Goal: Task Accomplishment & Management: Use online tool/utility

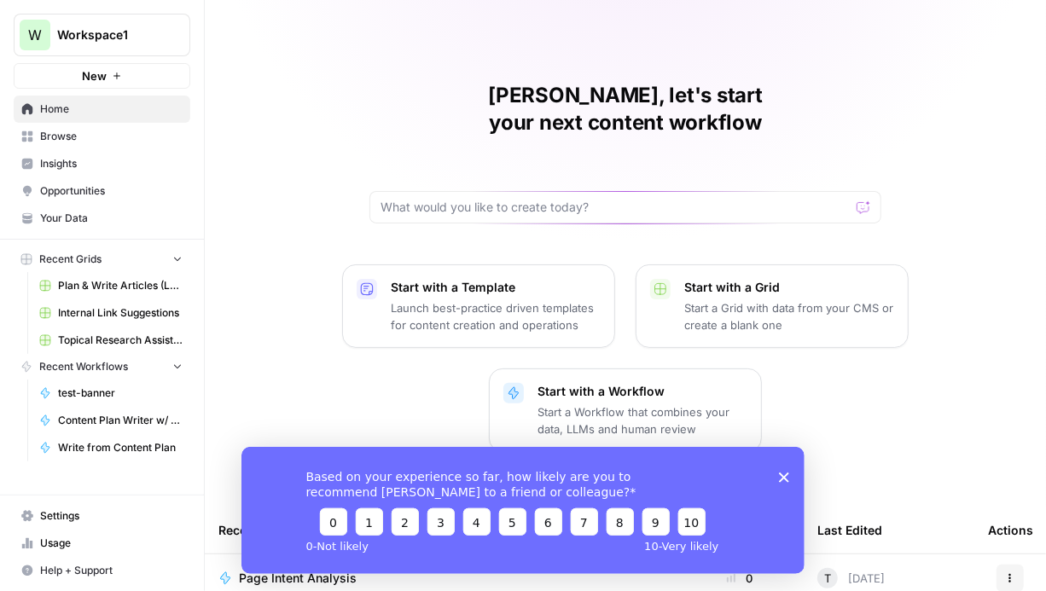
click at [76, 132] on span "Browse" at bounding box center [111, 136] width 143 height 15
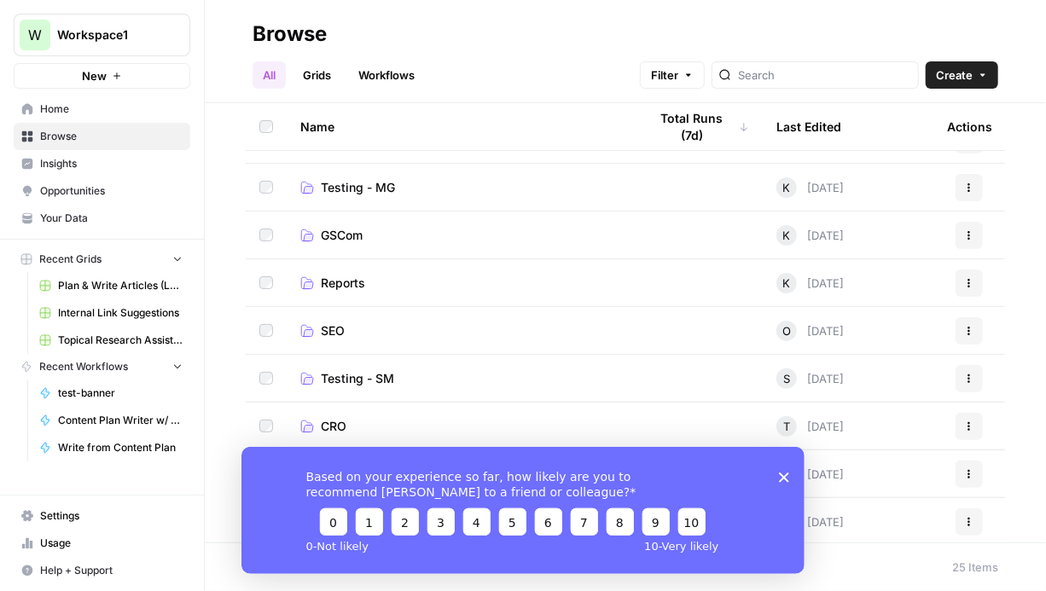
scroll to position [232, 0]
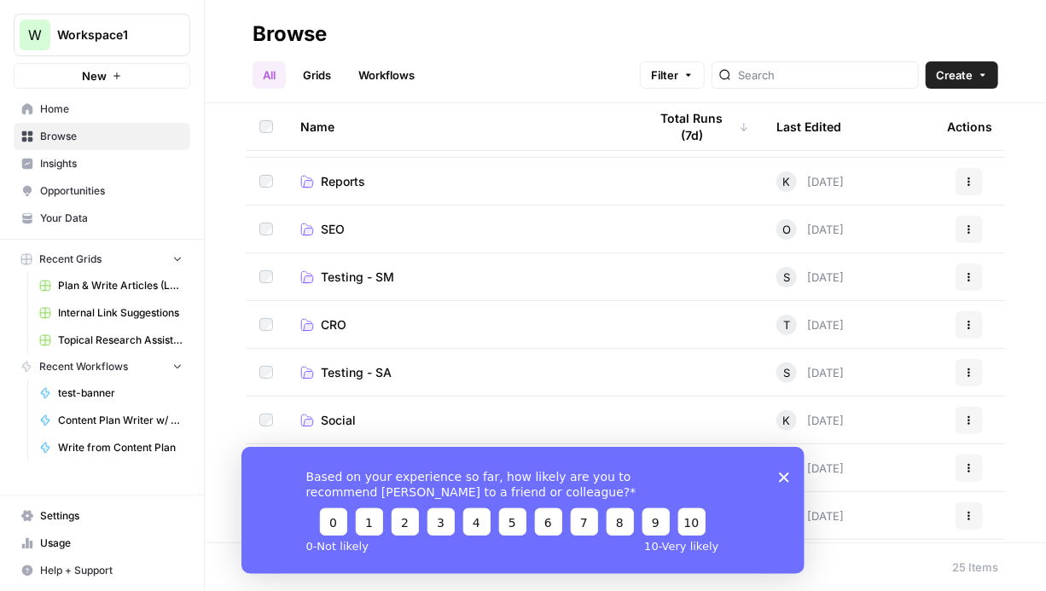
click at [329, 323] on span "CRO" at bounding box center [334, 325] width 26 height 17
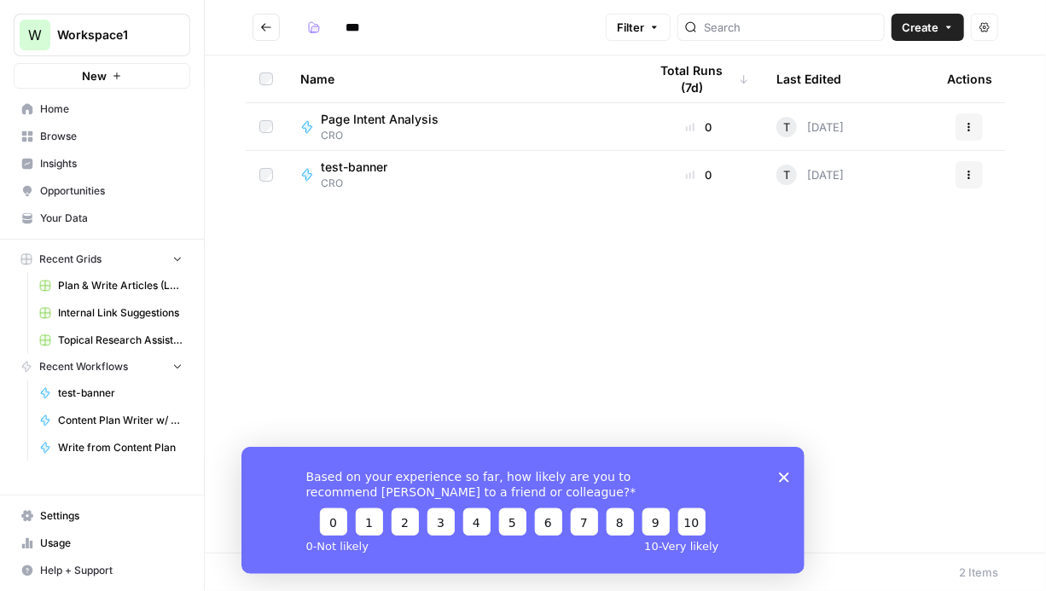
click at [911, 26] on span "Create" at bounding box center [920, 27] width 37 height 17
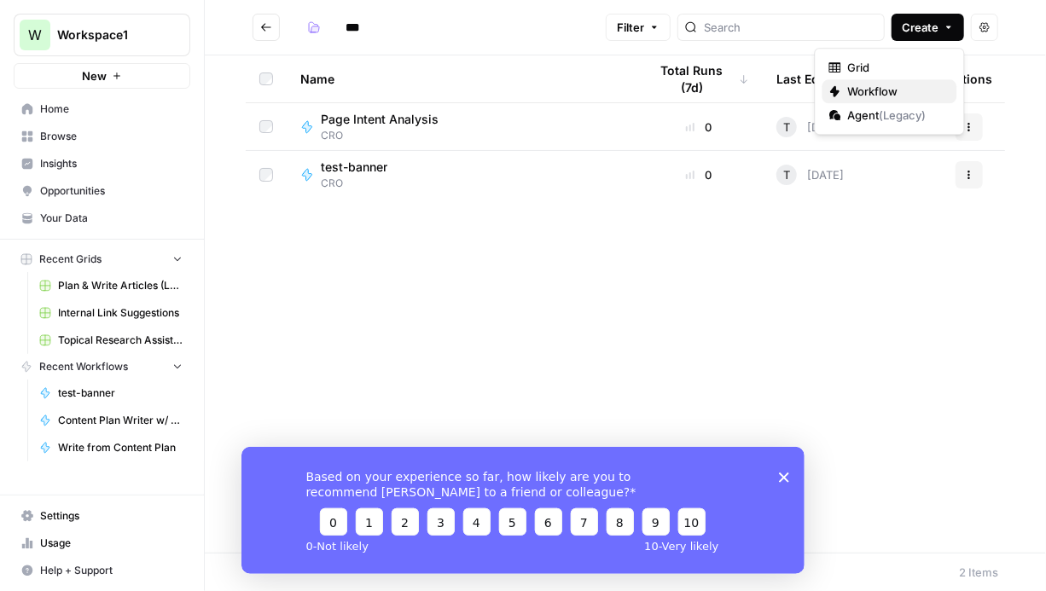
click at [870, 92] on span "Workflow" at bounding box center [896, 91] width 96 height 17
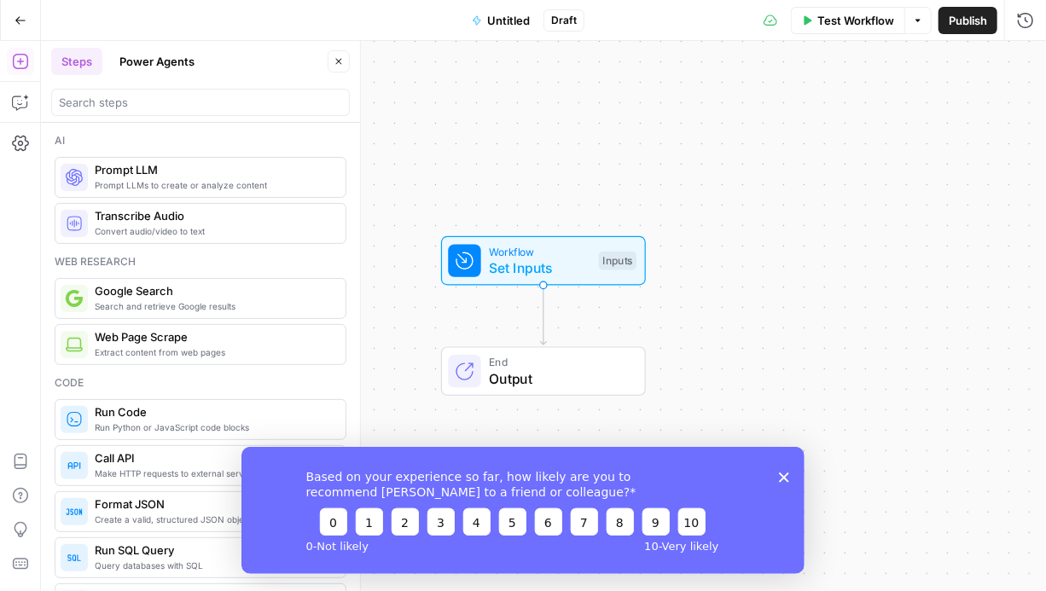
drag, startPoint x: 783, startPoint y: 473, endPoint x: 964, endPoint y: 916, distance: 478.8
click at [783, 473] on icon "Close survey" at bounding box center [783, 477] width 10 height 10
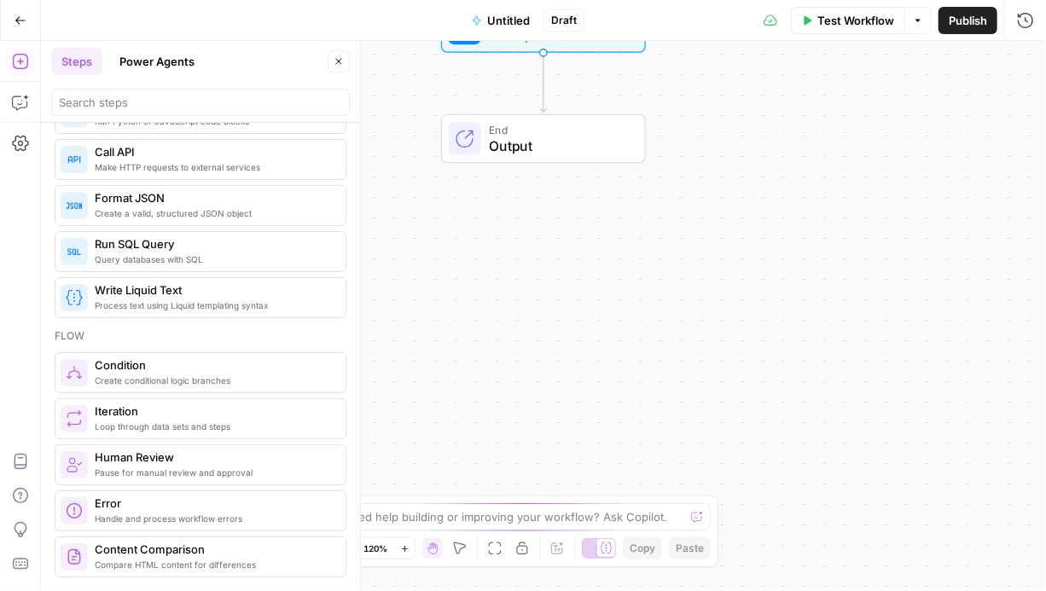
scroll to position [310, 0]
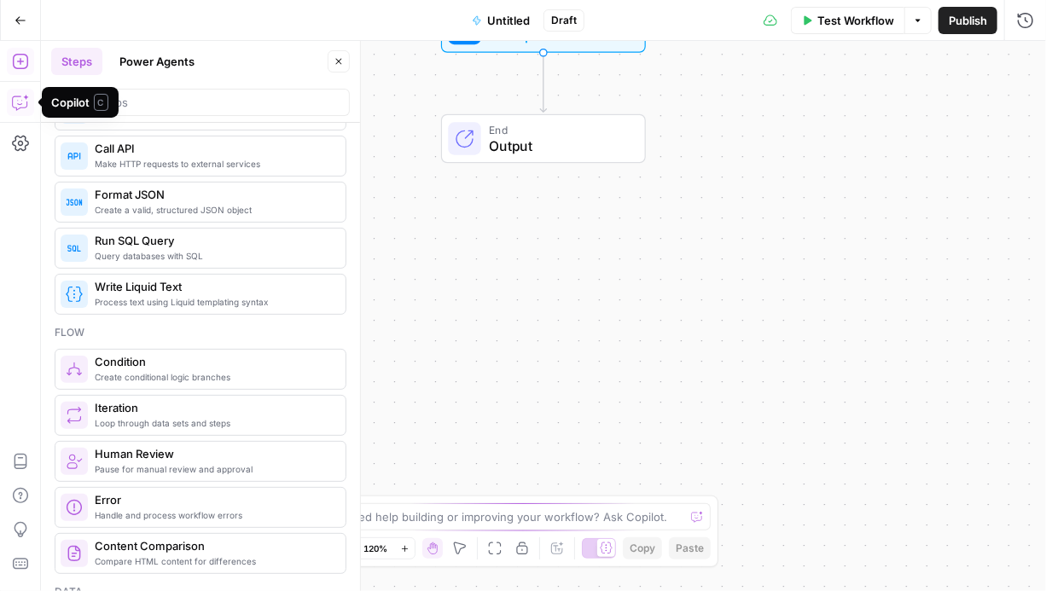
click at [22, 102] on icon "button" at bounding box center [20, 102] width 17 height 17
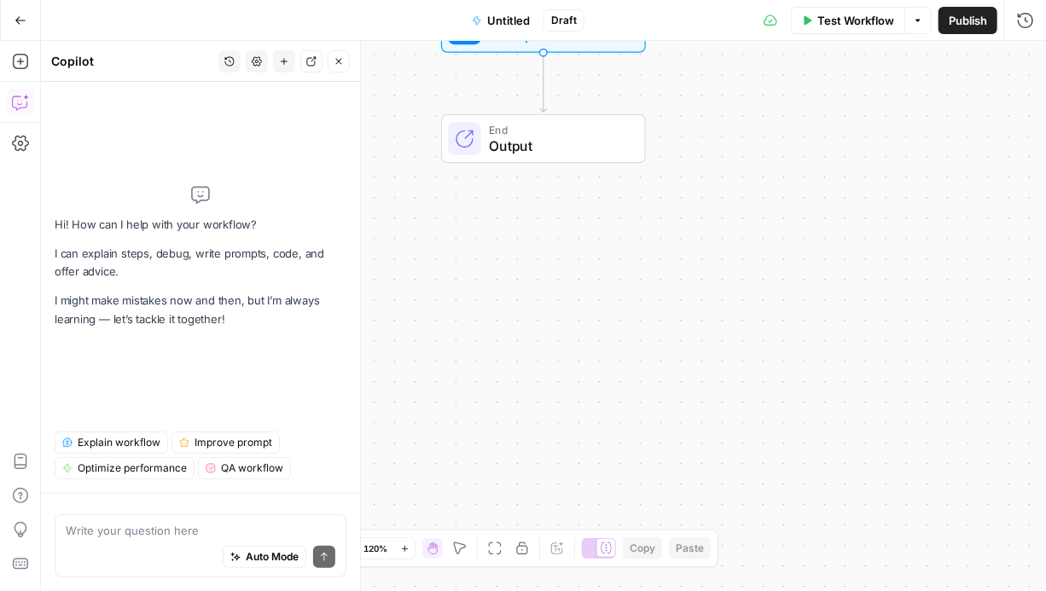
click at [147, 536] on textarea at bounding box center [201, 530] width 270 height 17
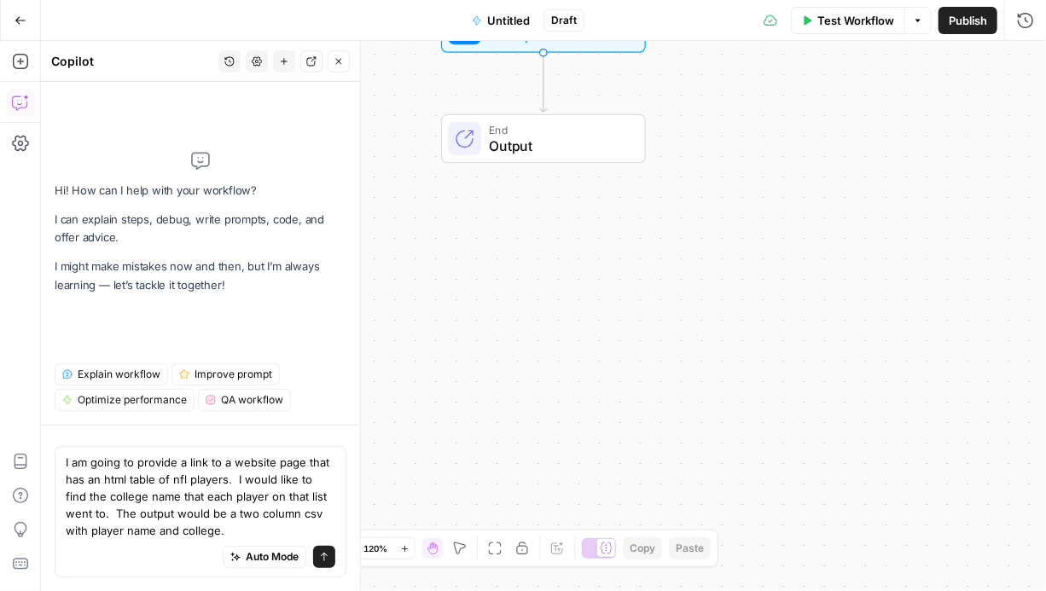
type textarea "I am going to provide a link to a website page that has an html table of nfl pl…"
click at [319, 556] on icon "submit" at bounding box center [324, 557] width 10 height 10
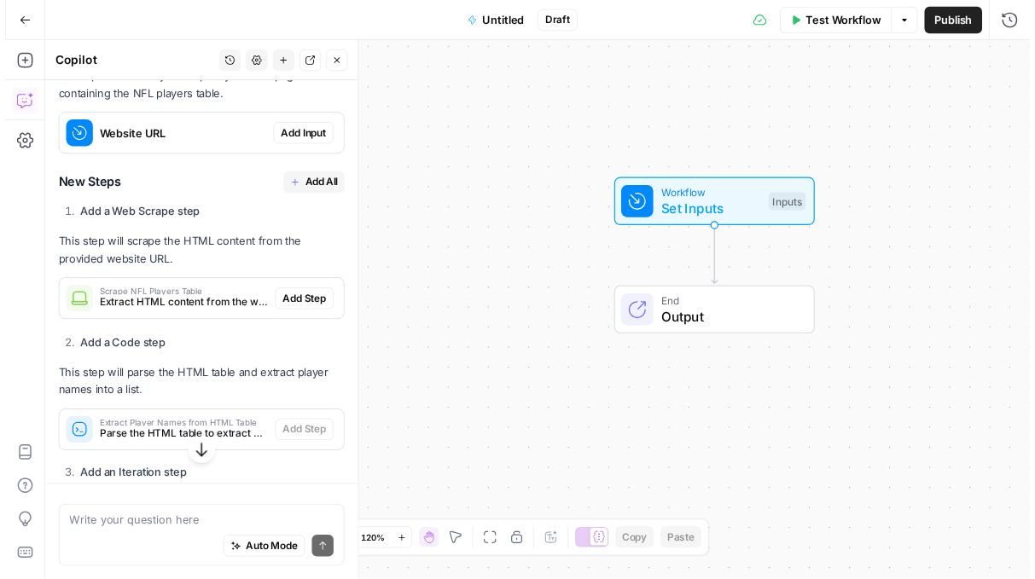
scroll to position [413, 0]
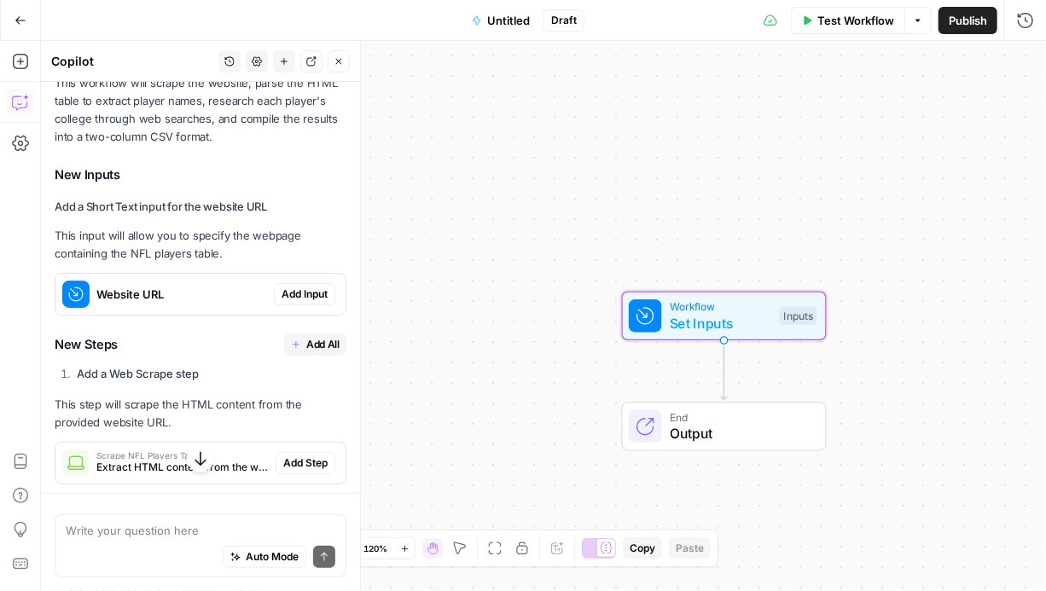
click at [303, 293] on span "Add Input" at bounding box center [305, 294] width 46 height 15
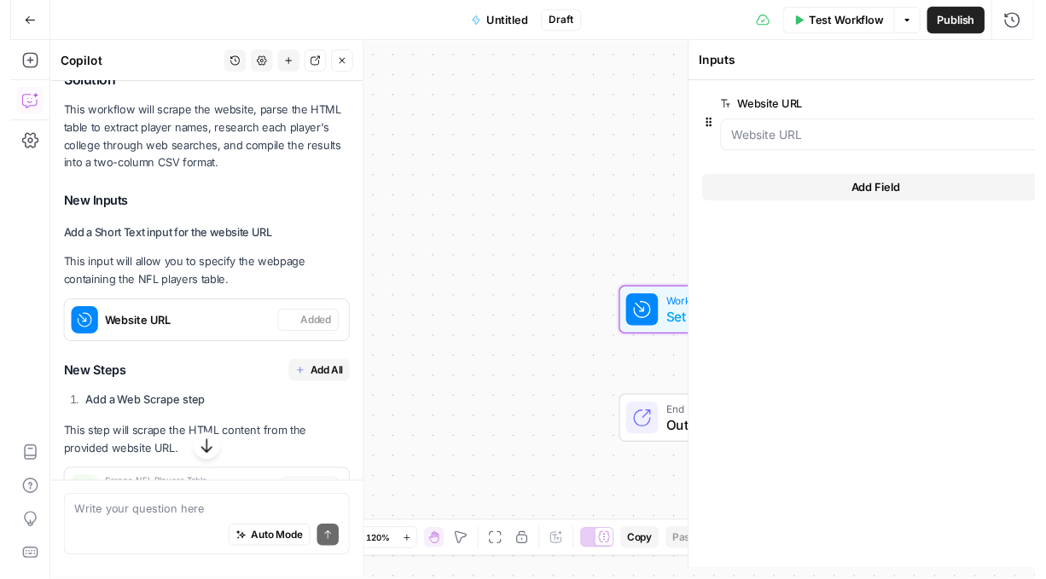
scroll to position [440, 0]
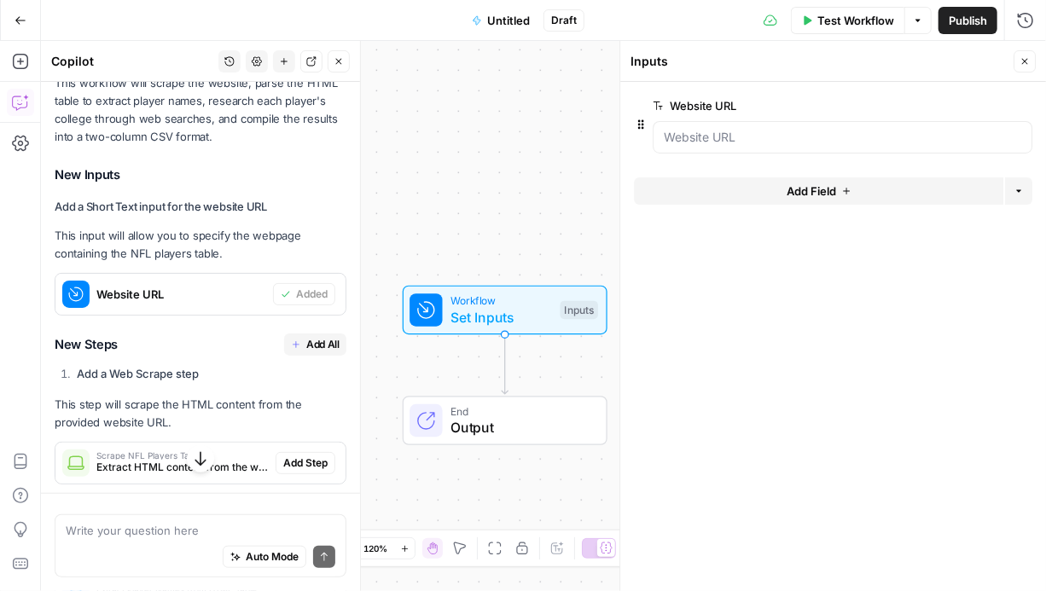
click at [309, 347] on span "Add All" at bounding box center [322, 344] width 33 height 15
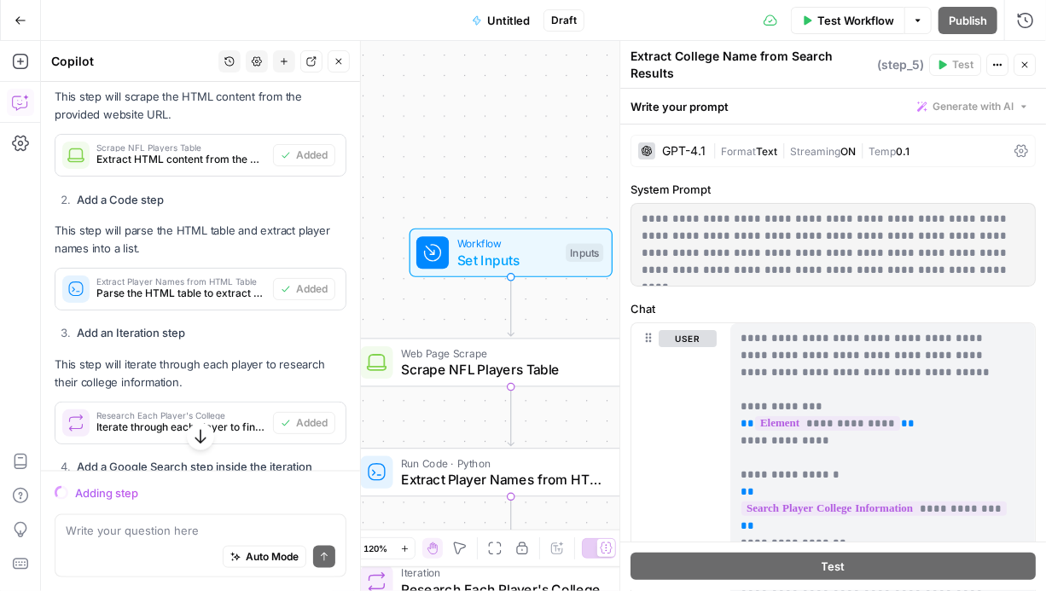
scroll to position [724, 0]
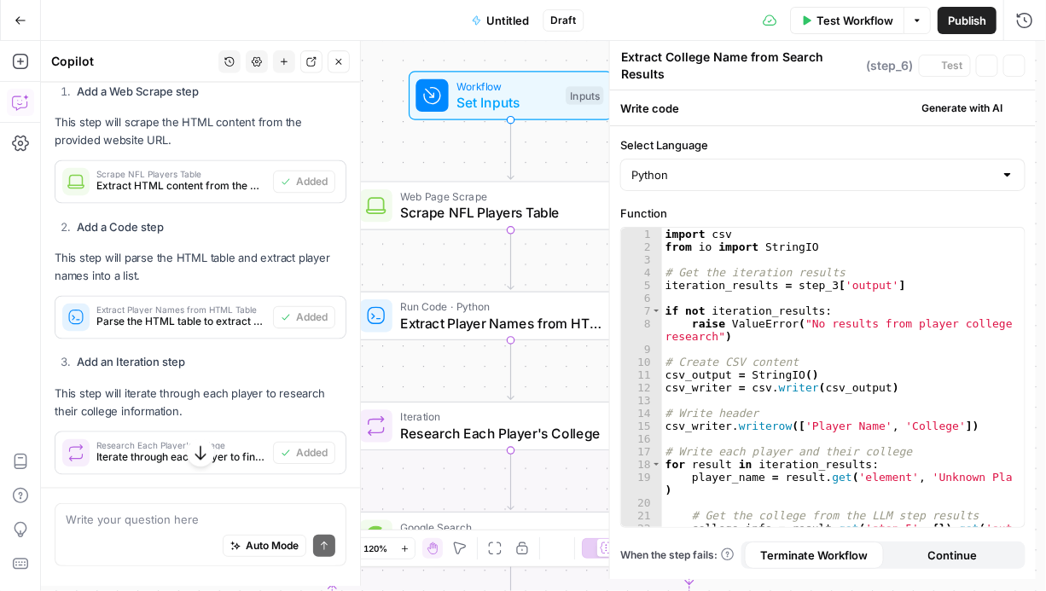
type textarea "Compile Results to CSV Format"
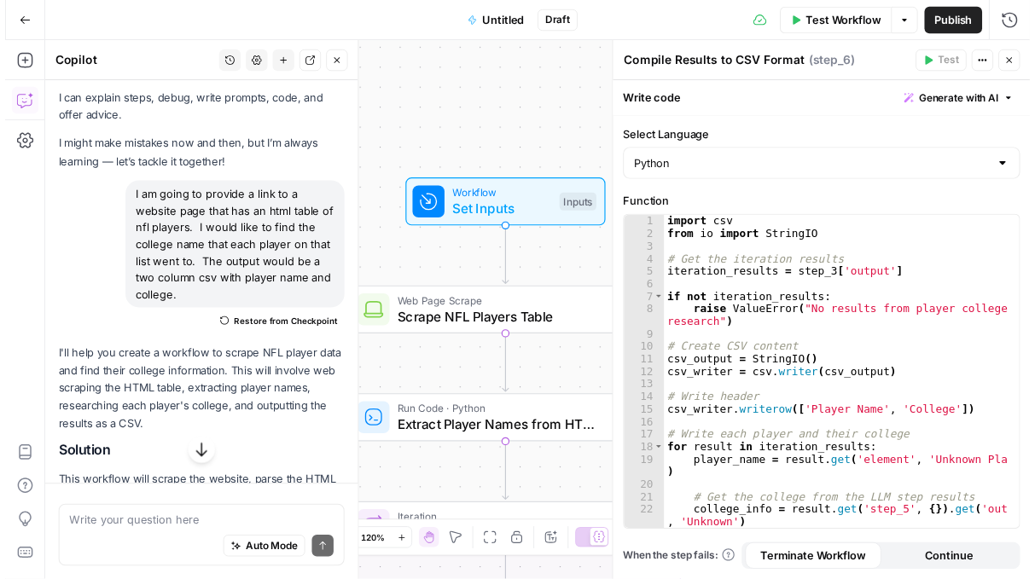
scroll to position [0, 0]
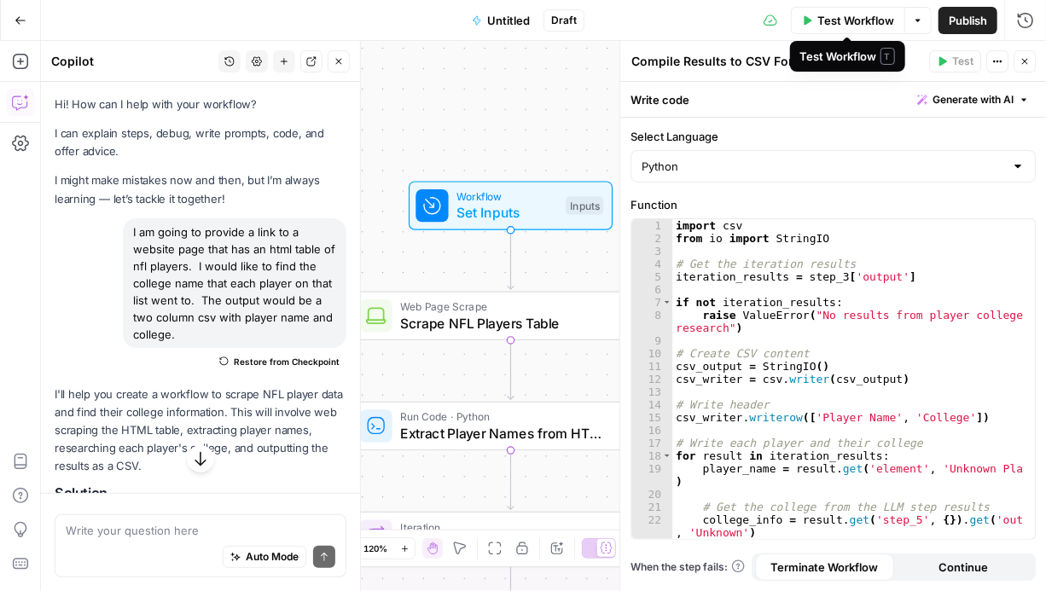
click at [849, 21] on span "Test Workflow" at bounding box center [856, 20] width 77 height 17
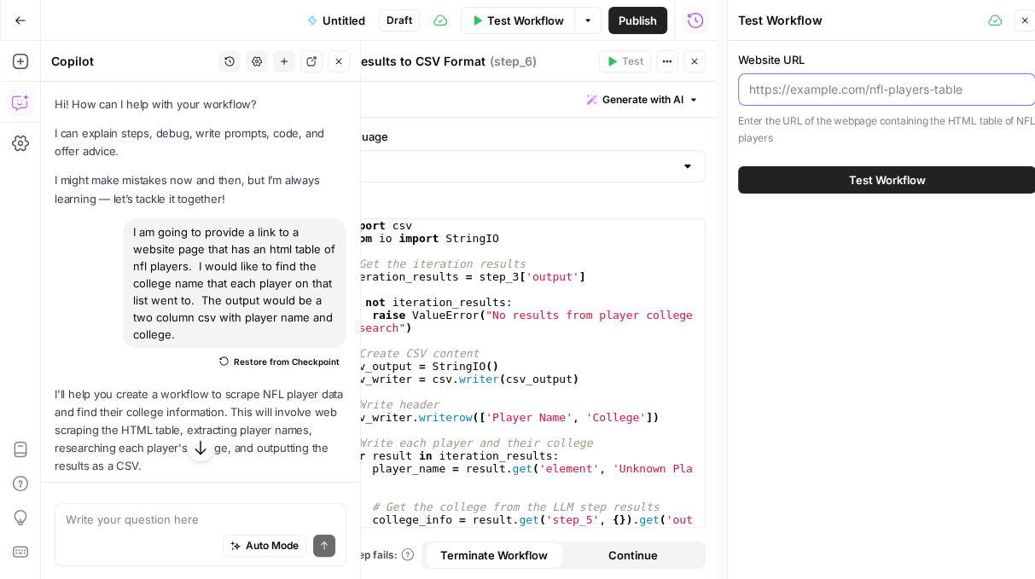
click at [812, 90] on input "Website URL" at bounding box center [887, 89] width 276 height 17
paste input "[URL][DOMAIN_NAME]"
type input "[URL][DOMAIN_NAME]"
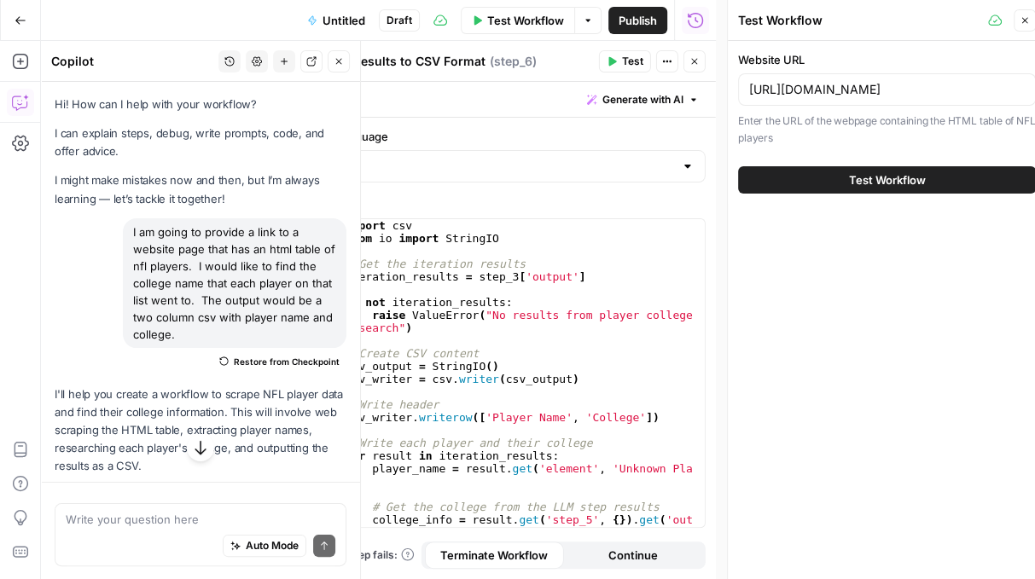
click at [847, 177] on button "Test Workflow" at bounding box center [887, 179] width 298 height 27
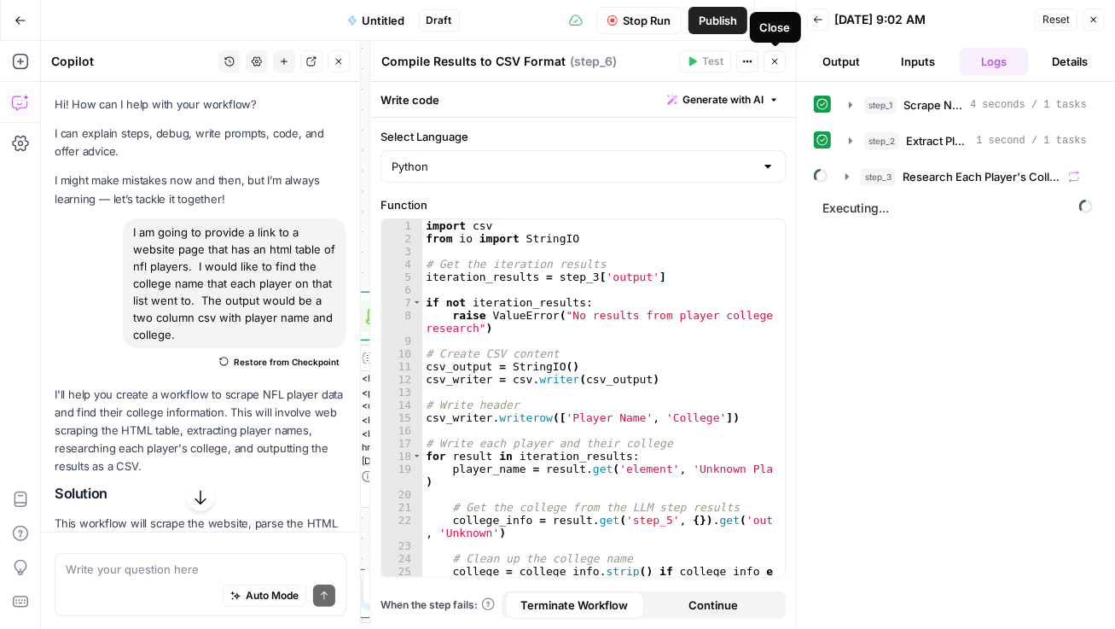
click at [772, 59] on icon "button" at bounding box center [775, 62] width 6 height 6
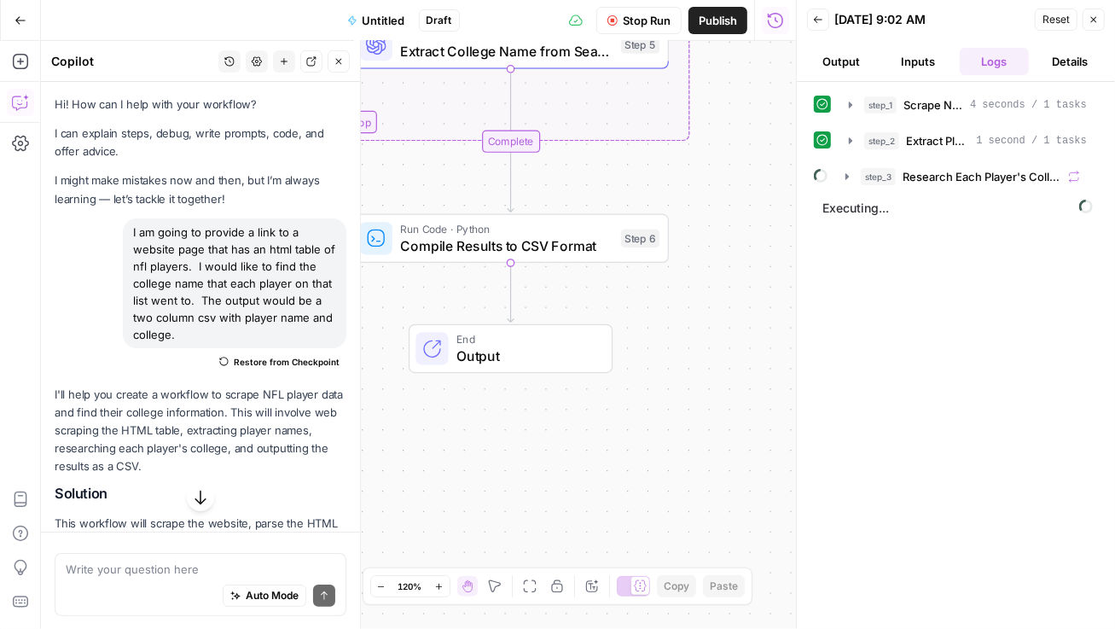
click at [387, 15] on span "Untitled" at bounding box center [384, 20] width 43 height 17
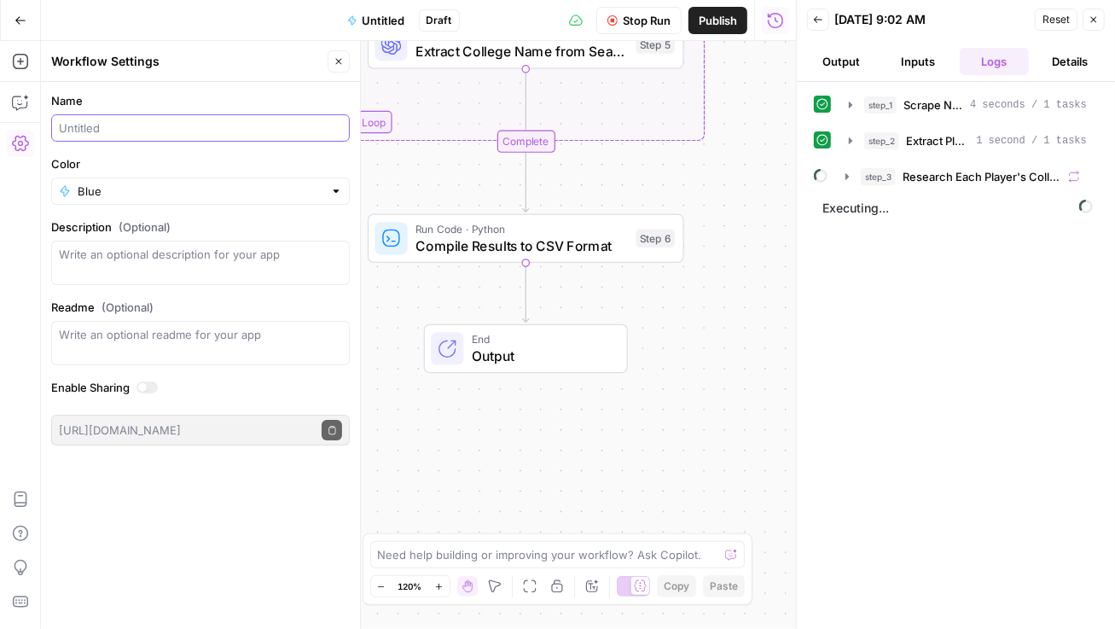
click at [143, 121] on input "Name" at bounding box center [200, 127] width 283 height 17
type input "NFL Player Research"
click at [273, 155] on label "Color" at bounding box center [200, 163] width 299 height 17
click at [273, 183] on input "Blue" at bounding box center [201, 191] width 246 height 17
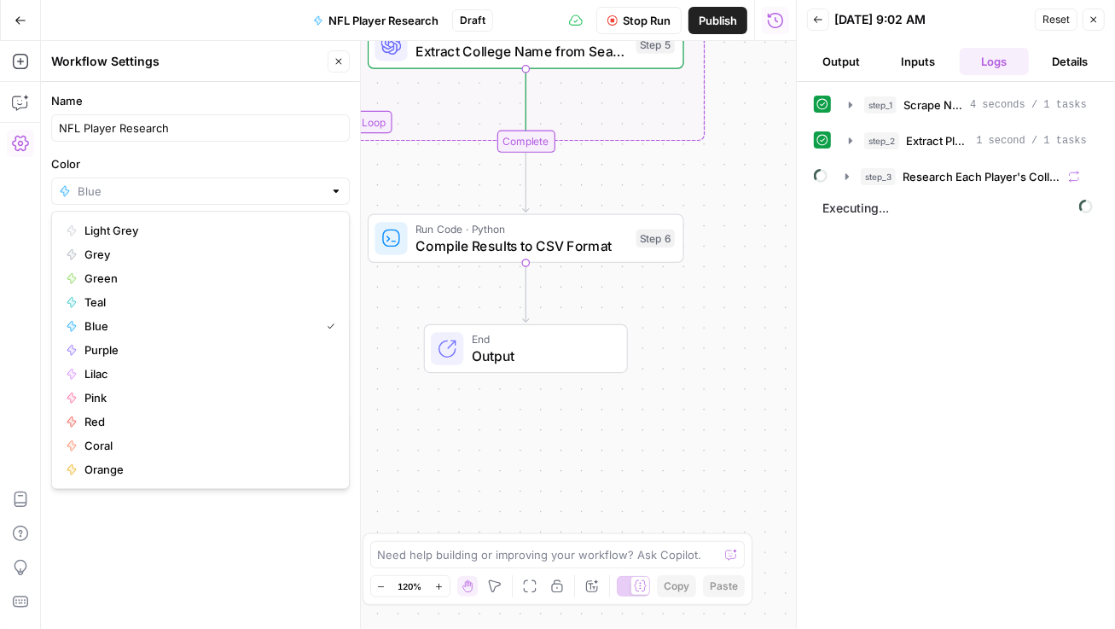
type input "Blue"
click at [235, 96] on label "Name" at bounding box center [200, 100] width 299 height 17
click at [235, 119] on input "NFL Player Research" at bounding box center [200, 127] width 283 height 17
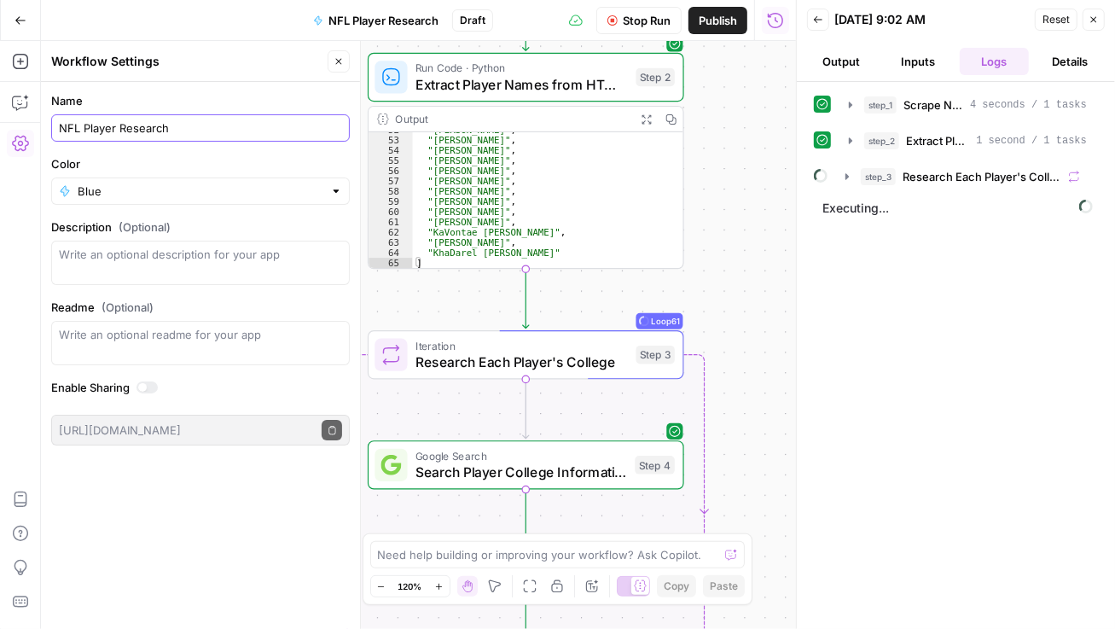
scroll to position [441, 0]
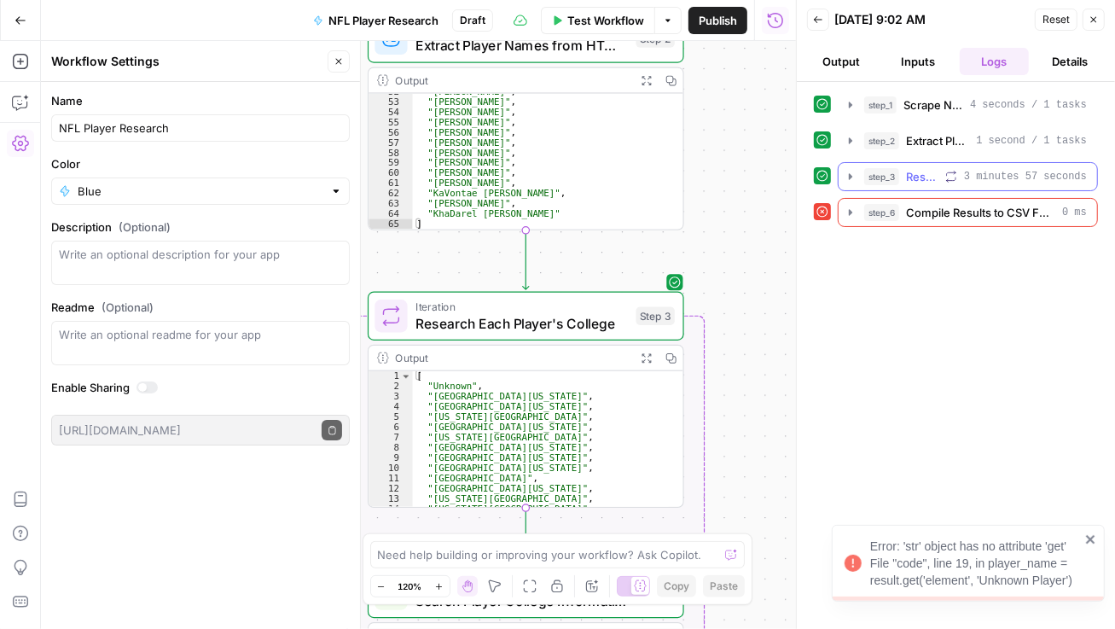
click at [1007, 169] on span "3 minutes 57 seconds" at bounding box center [1025, 176] width 123 height 15
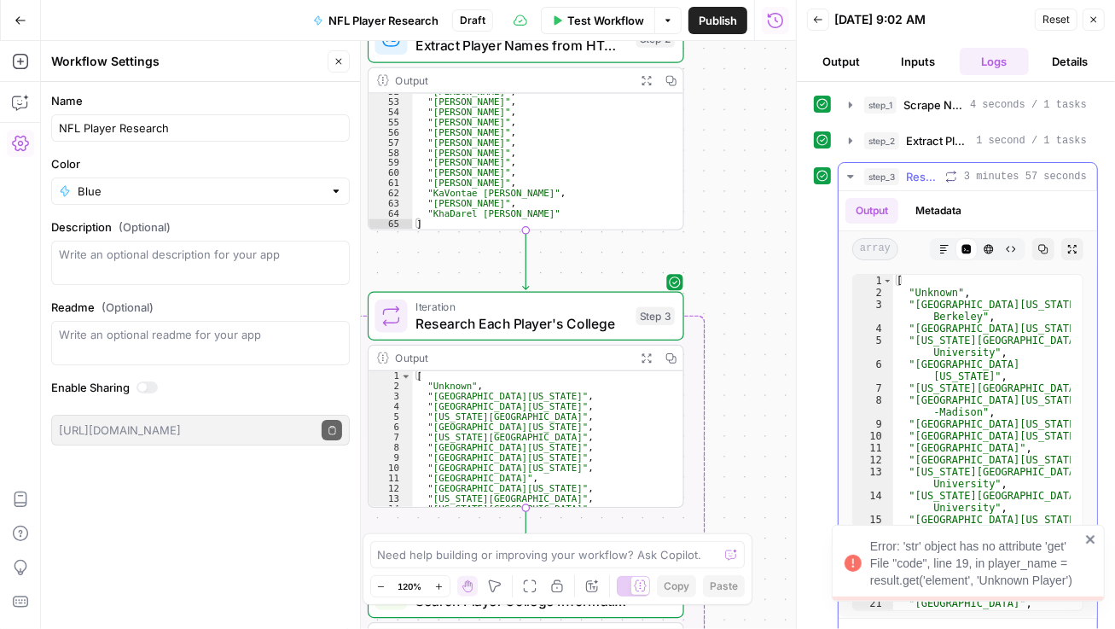
click at [939, 170] on span "Research Each Player's College" at bounding box center [922, 176] width 32 height 17
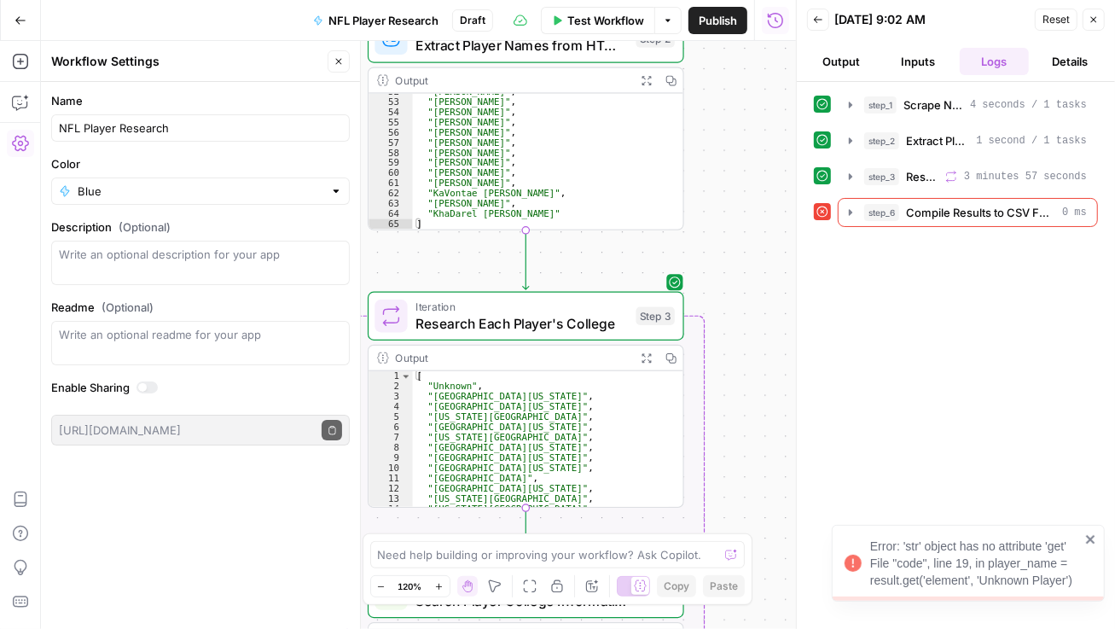
click at [919, 350] on div "step_1 Scrape NFL Players Table 4 seconds / 1 tasks step_2 Extract Player Names…" at bounding box center [956, 355] width 284 height 530
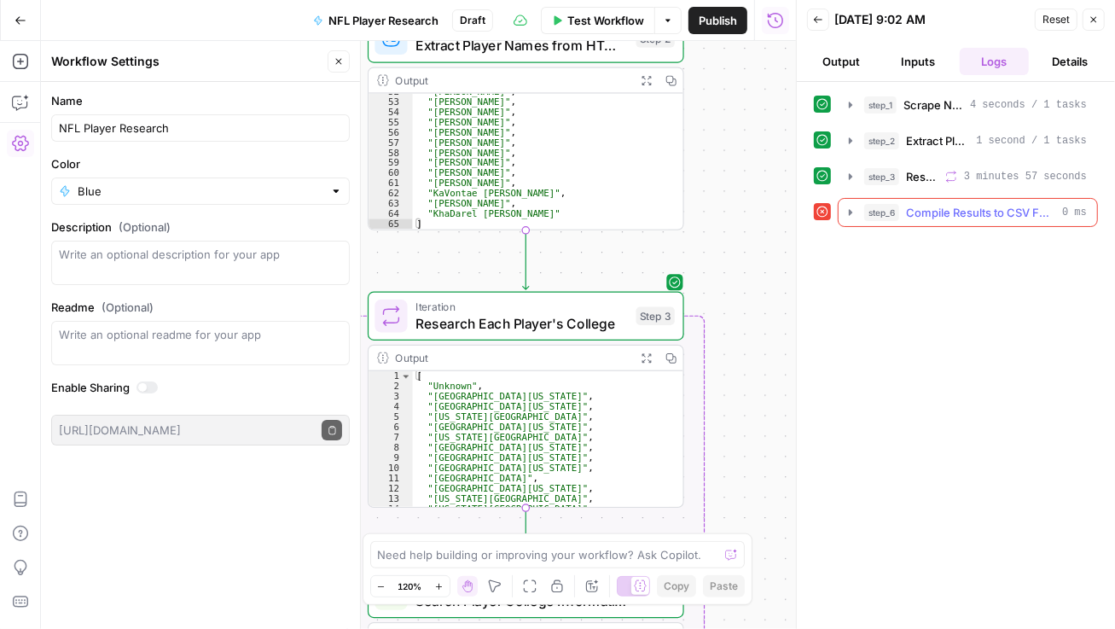
click at [981, 211] on span "Compile Results to CSV Format" at bounding box center [980, 212] width 149 height 17
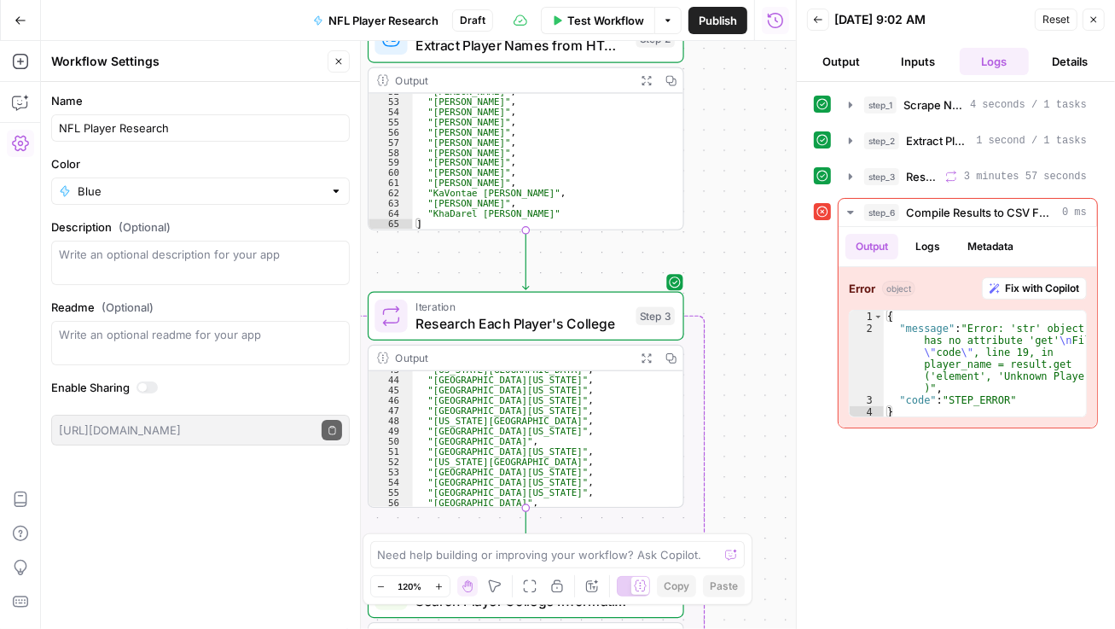
scroll to position [372, 0]
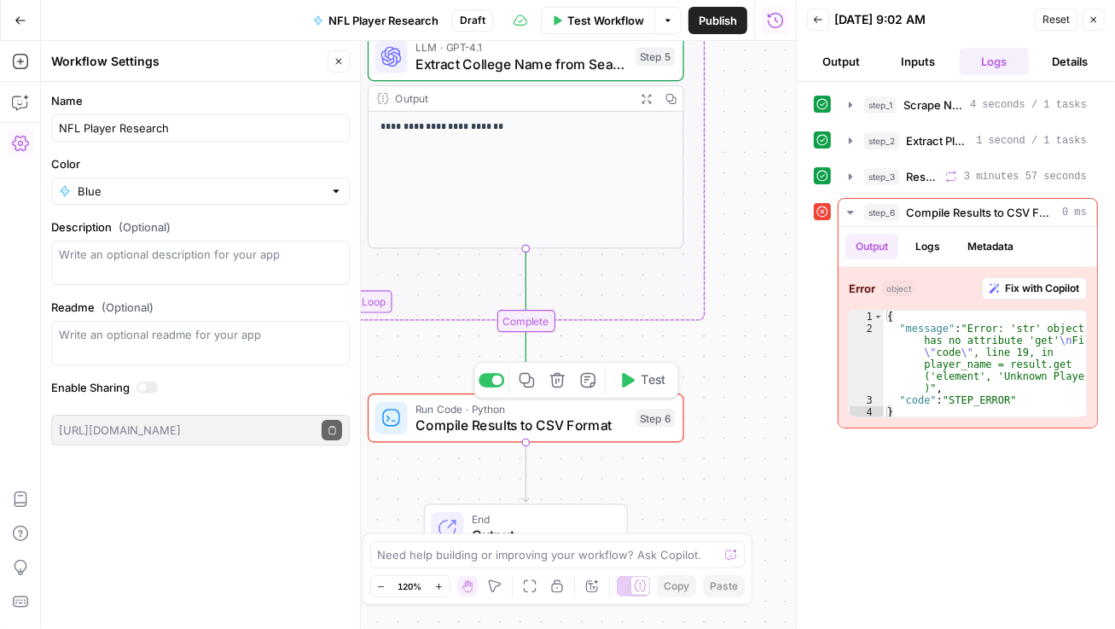
click at [562, 422] on span "Compile Results to CSV Format" at bounding box center [522, 425] width 213 height 20
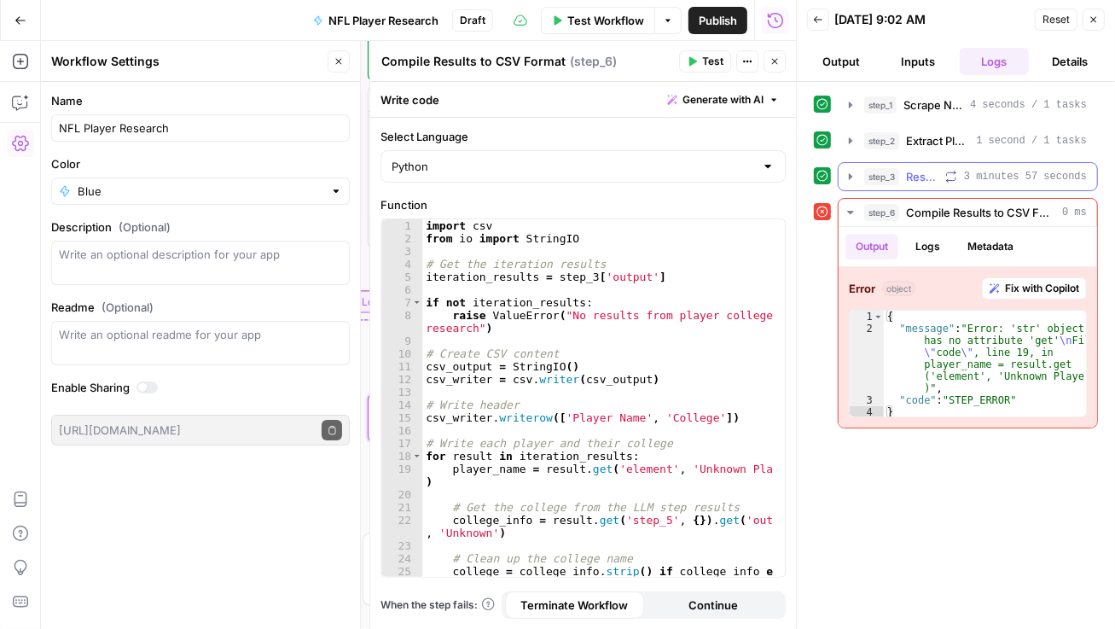
click at [895, 164] on button "step_3 Research Each Player's College 3 minutes 57 seconds" at bounding box center [968, 176] width 259 height 27
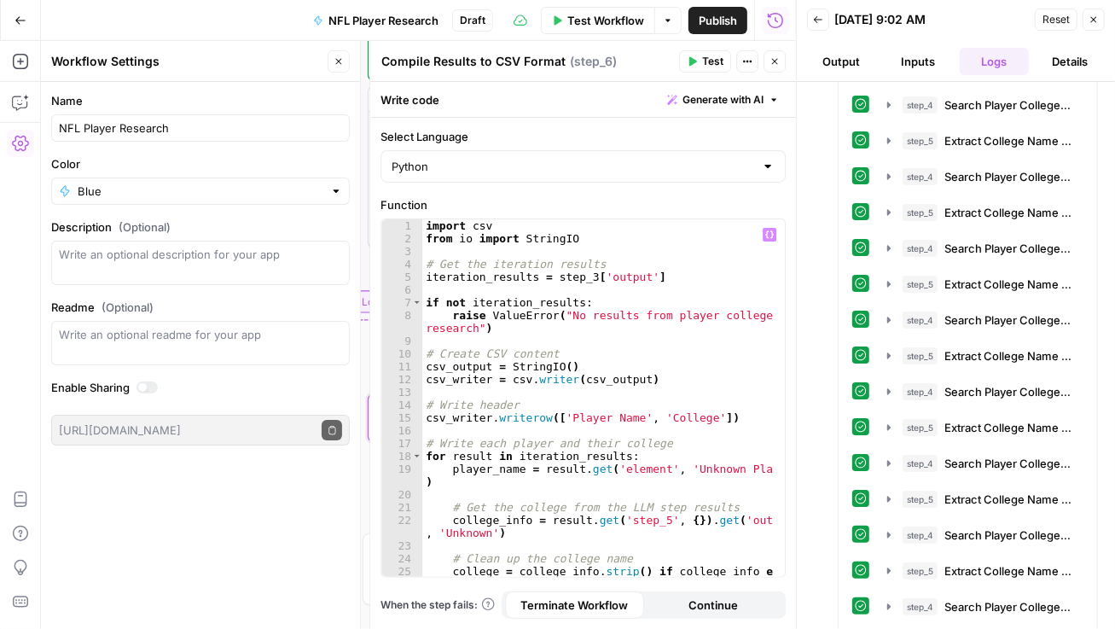
scroll to position [620, 0]
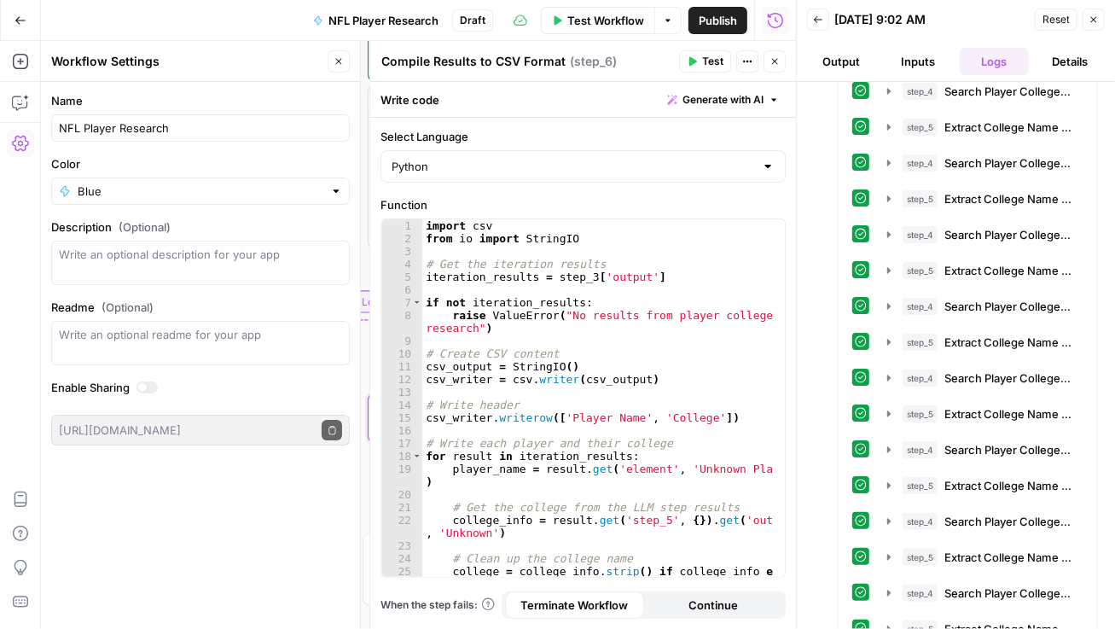
click at [926, 64] on button "Inputs" at bounding box center [917, 61] width 69 height 27
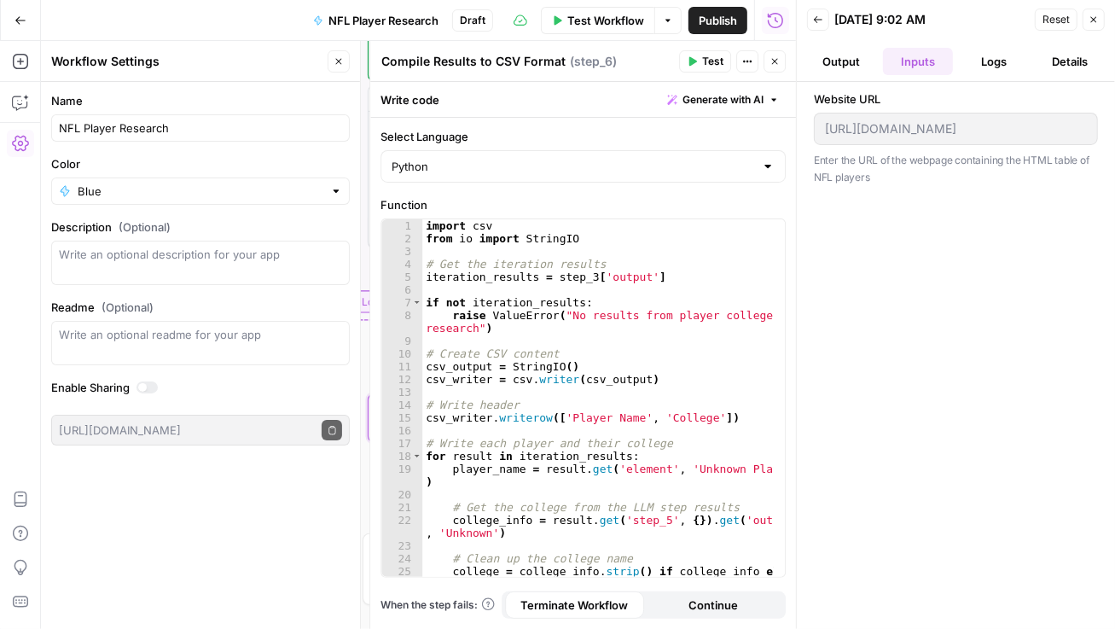
scroll to position [0, 0]
click at [851, 61] on button "Output" at bounding box center [841, 61] width 69 height 27
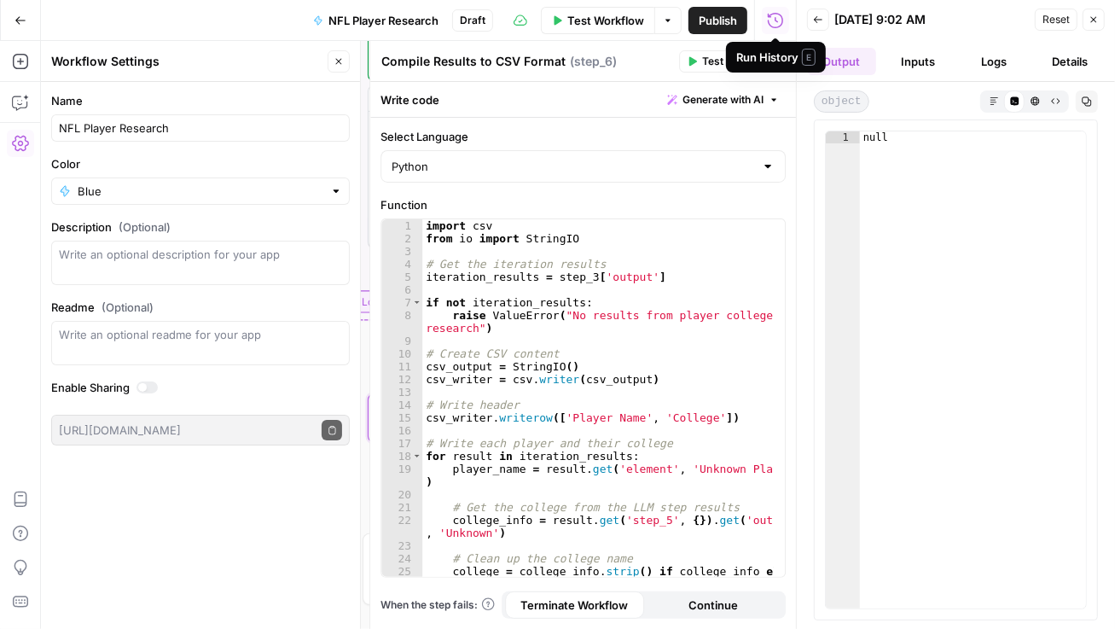
click at [773, 62] on div "Run History E" at bounding box center [776, 57] width 79 height 17
click at [776, 60] on icon "button" at bounding box center [775, 62] width 6 height 6
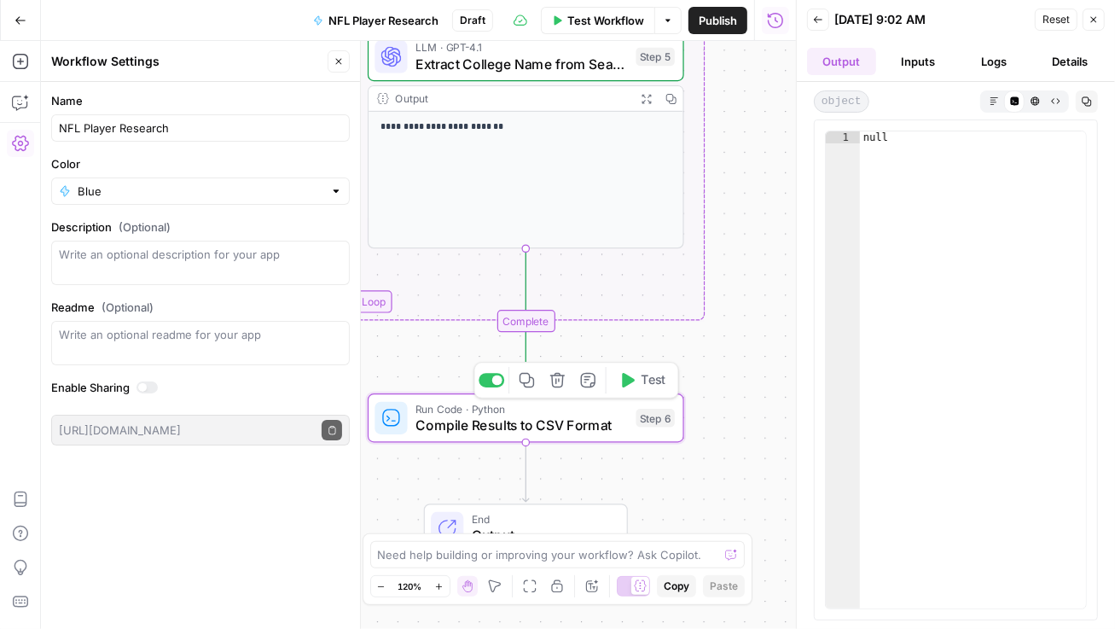
click at [623, 427] on span "Compile Results to CSV Format" at bounding box center [522, 425] width 213 height 20
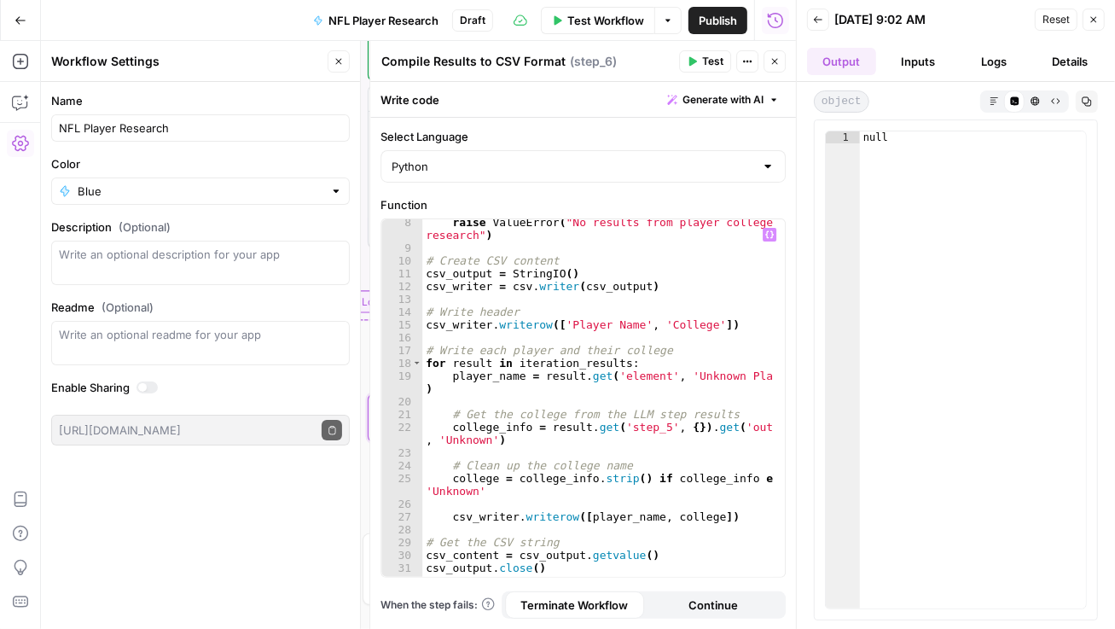
scroll to position [115, 0]
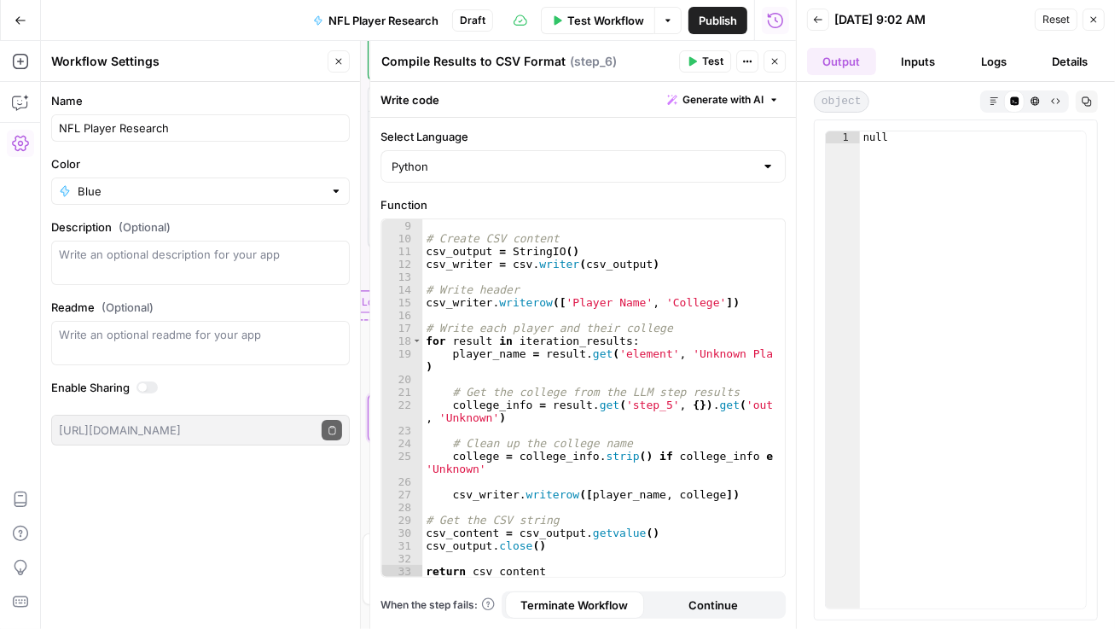
click at [776, 64] on icon "button" at bounding box center [775, 61] width 10 height 10
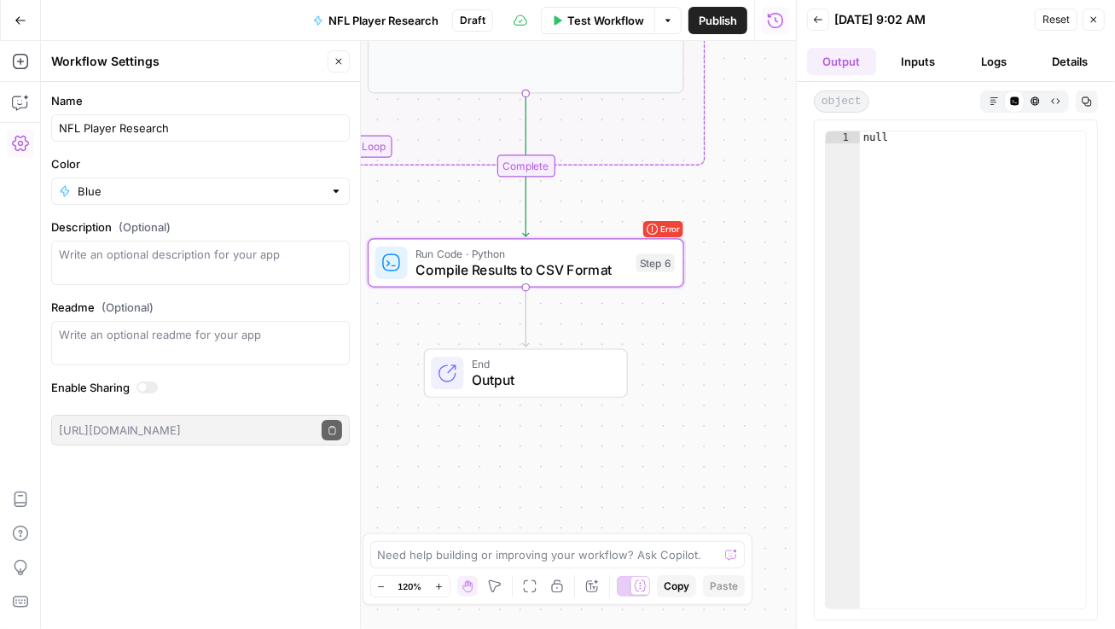
click at [708, 383] on div "Workflow Set Inputs Inputs Web Page Scrape Scrape NFL Players Table Step 1 Outp…" at bounding box center [418, 335] width 755 height 588
click at [980, 62] on button "Logs" at bounding box center [994, 61] width 69 height 27
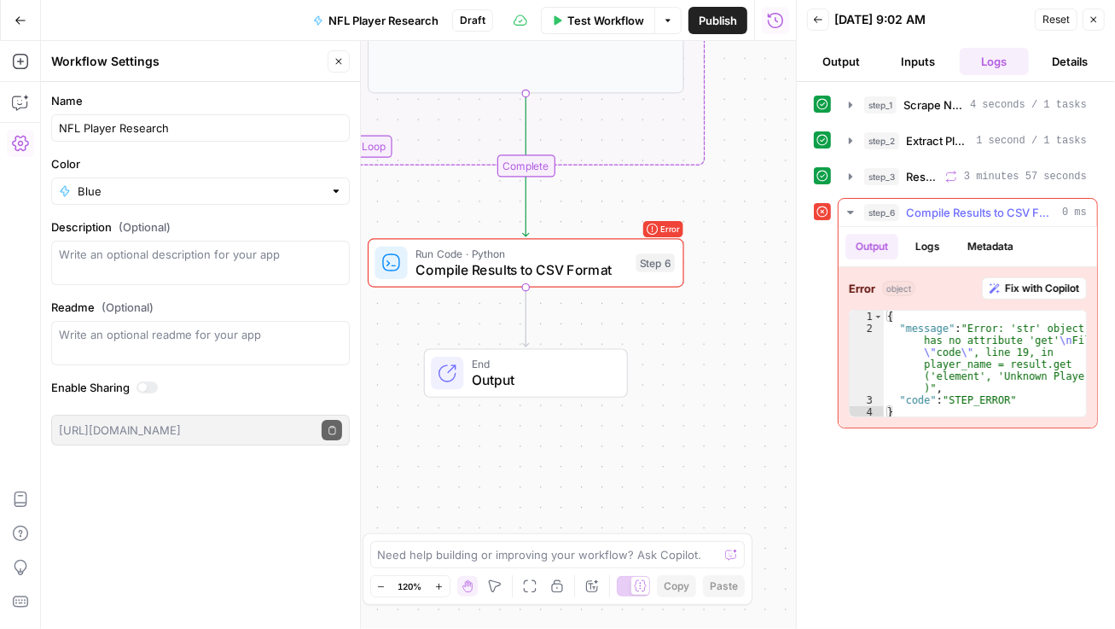
click at [1034, 287] on span "Fix with Copilot" at bounding box center [1042, 288] width 74 height 15
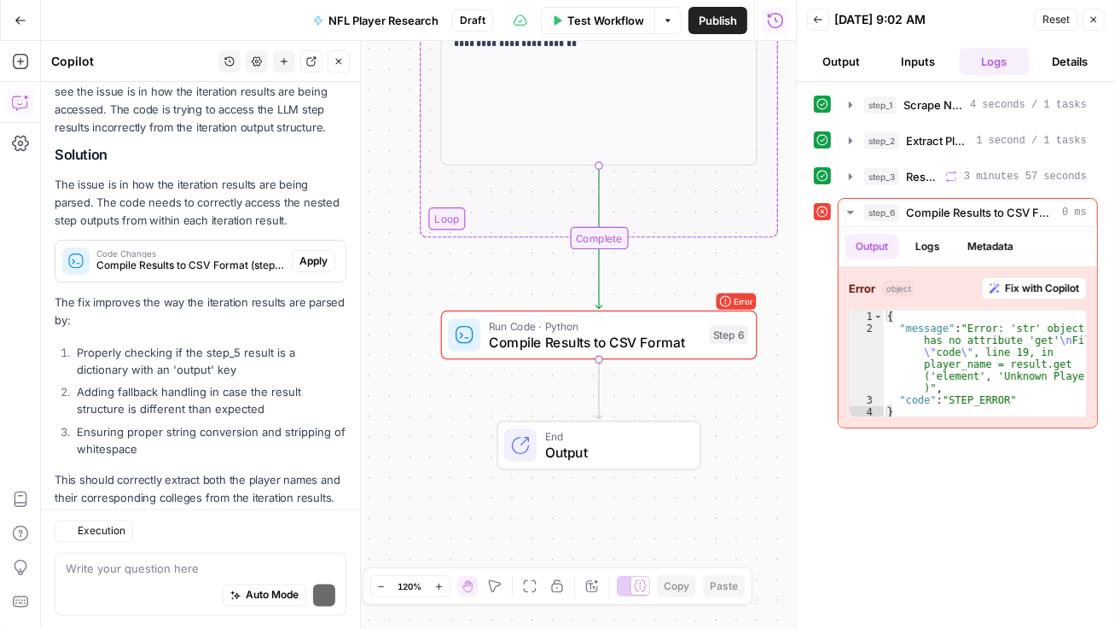
scroll to position [1832, 0]
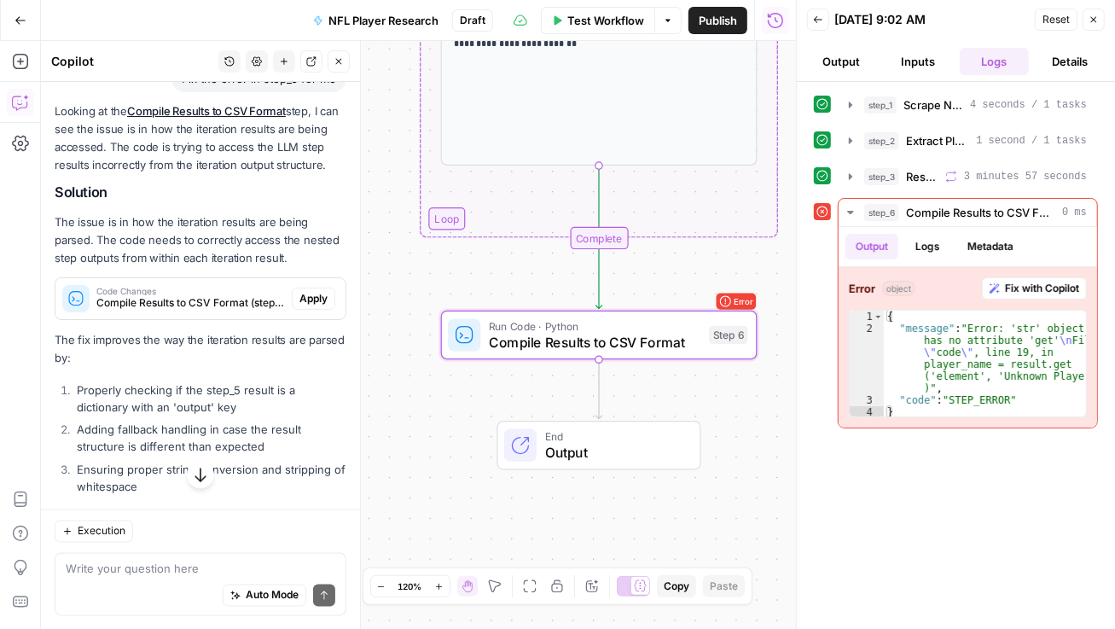
click at [307, 306] on span "Apply" at bounding box center [314, 298] width 28 height 15
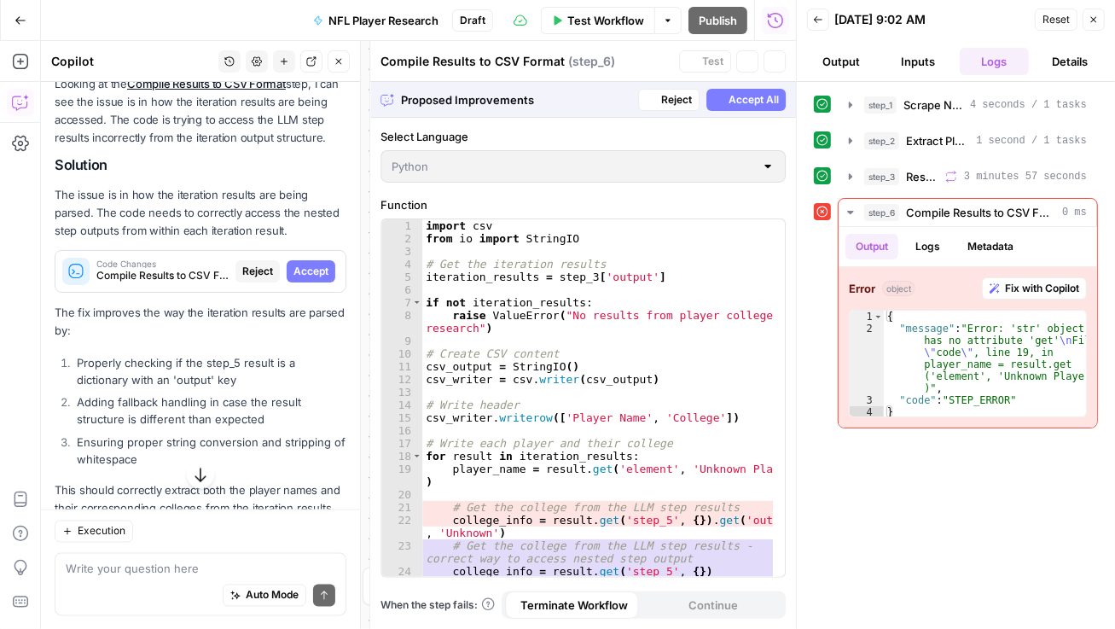
scroll to position [1805, 0]
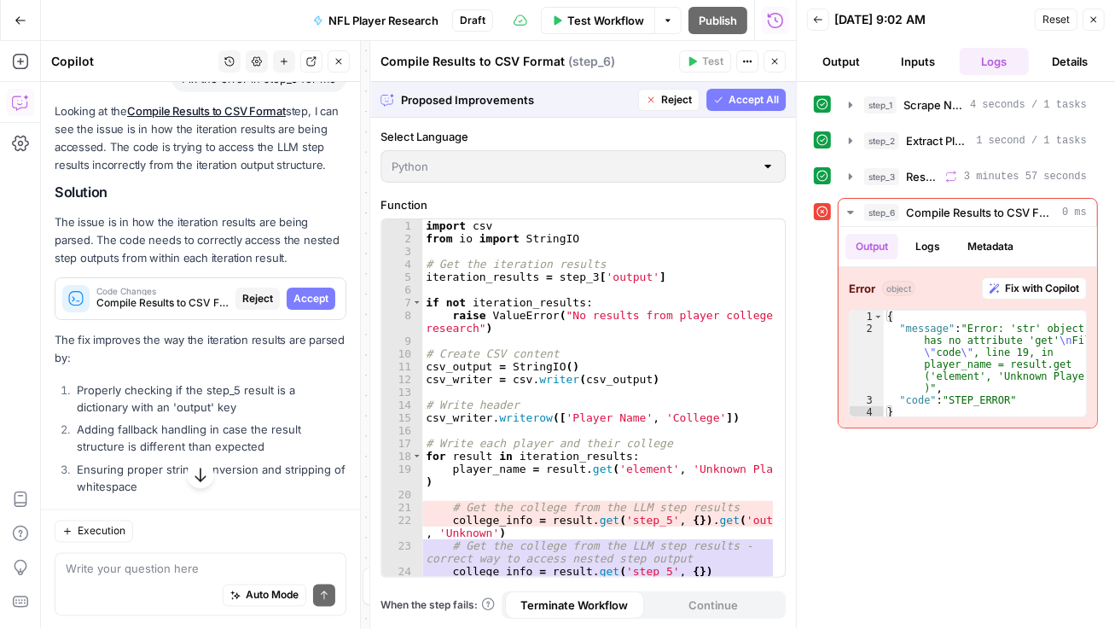
click at [307, 306] on span "Accept" at bounding box center [311, 298] width 35 height 15
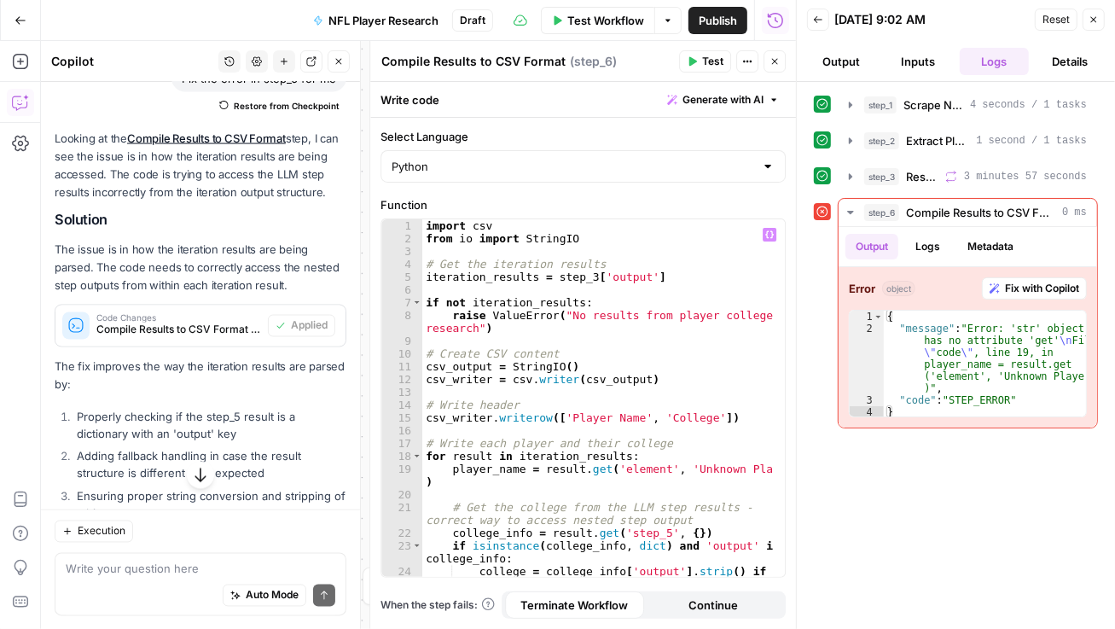
scroll to position [46, 0]
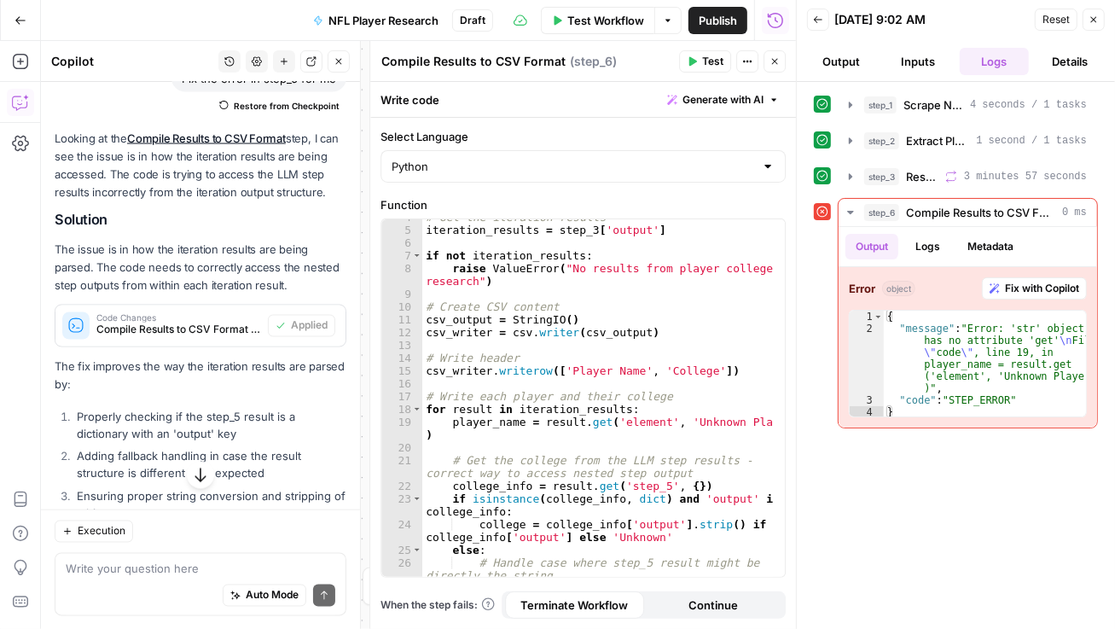
click at [700, 63] on button "Test" at bounding box center [705, 61] width 52 height 22
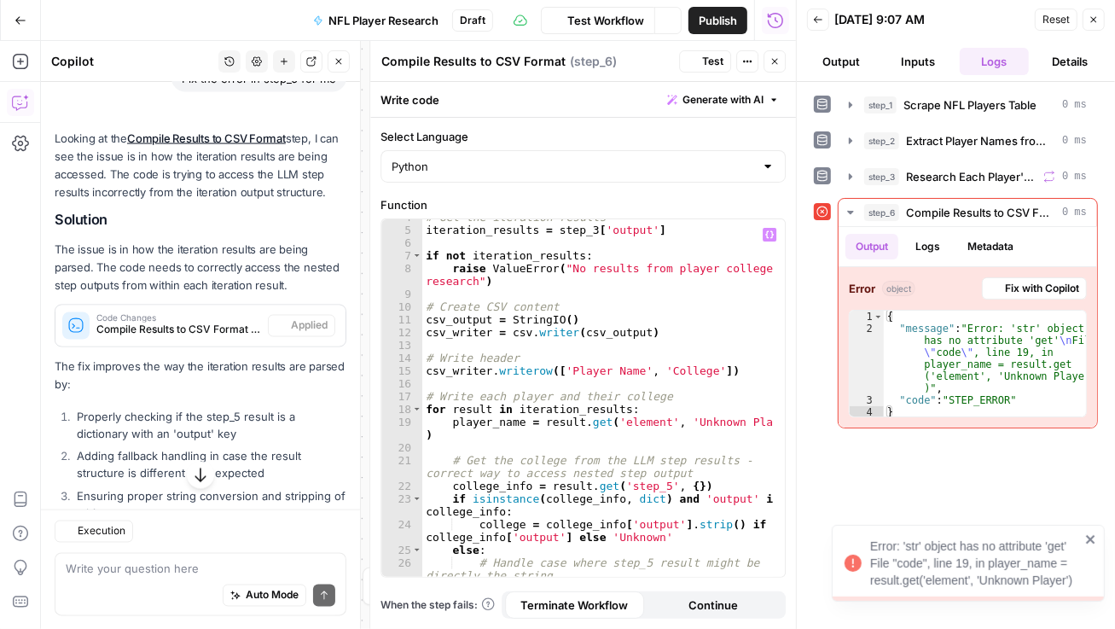
scroll to position [1832, 0]
click at [1045, 539] on icon "close" at bounding box center [1092, 540] width 12 height 14
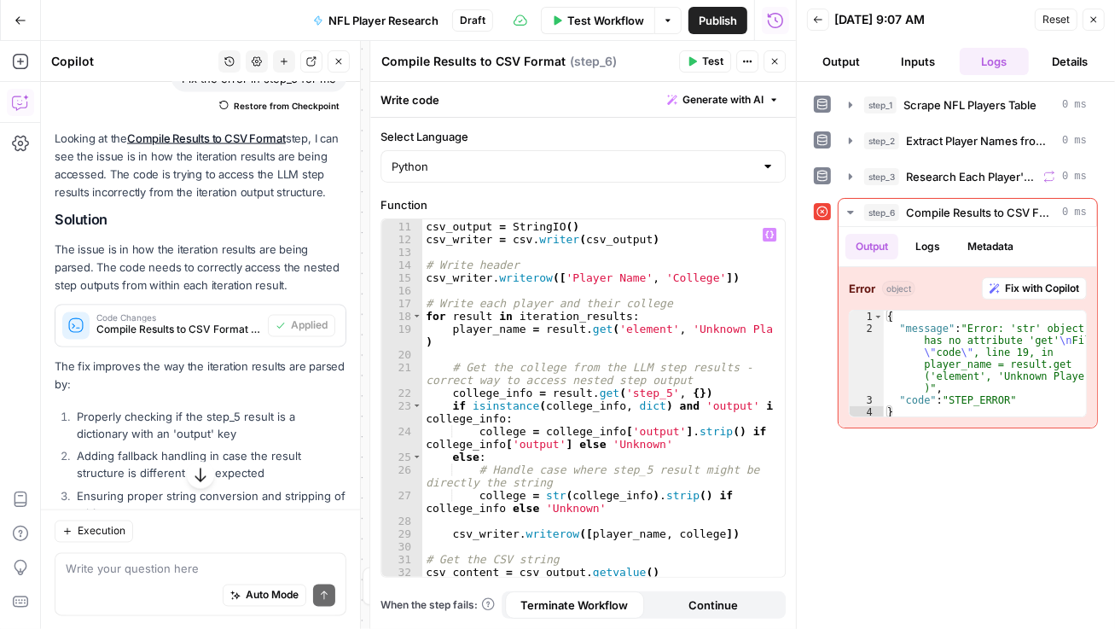
scroll to position [0, 0]
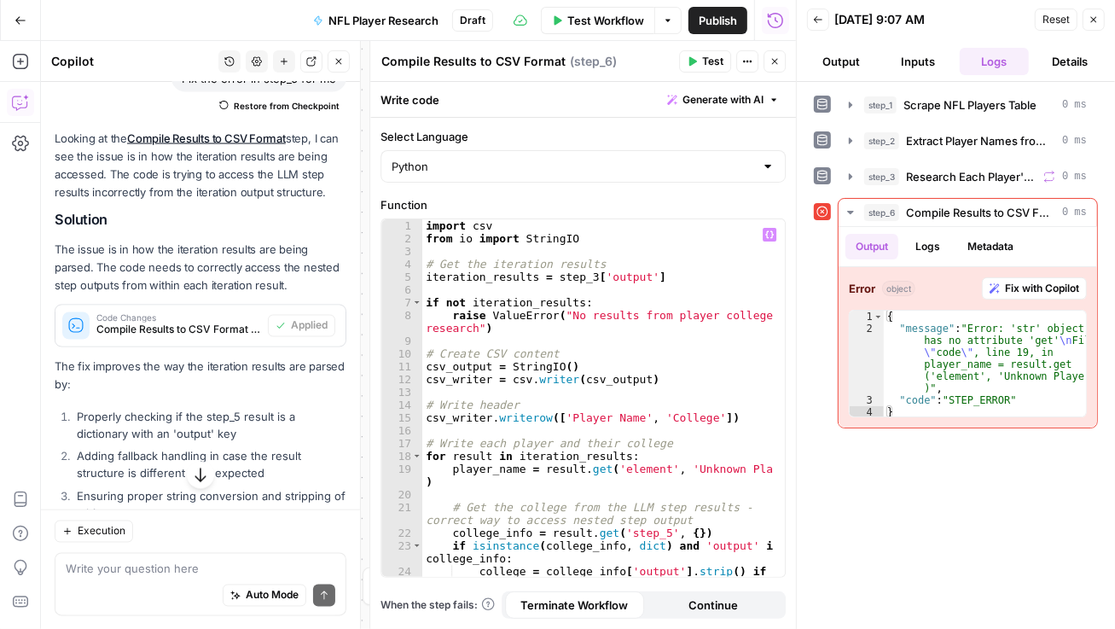
type textarea "**********"
click at [661, 229] on div "import csv from io import StringIO # Get the iteration results iteration_result…" at bounding box center [597, 417] width 351 height 397
click at [773, 64] on icon "button" at bounding box center [775, 61] width 10 height 10
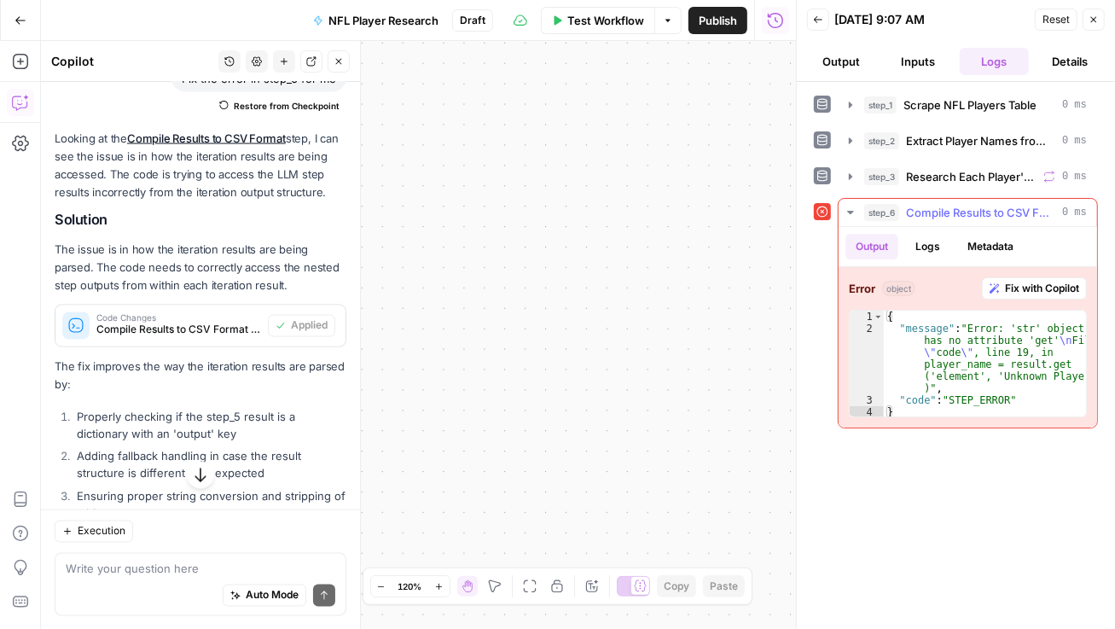
click at [1035, 288] on span "Fix with Copilot" at bounding box center [1042, 288] width 74 height 15
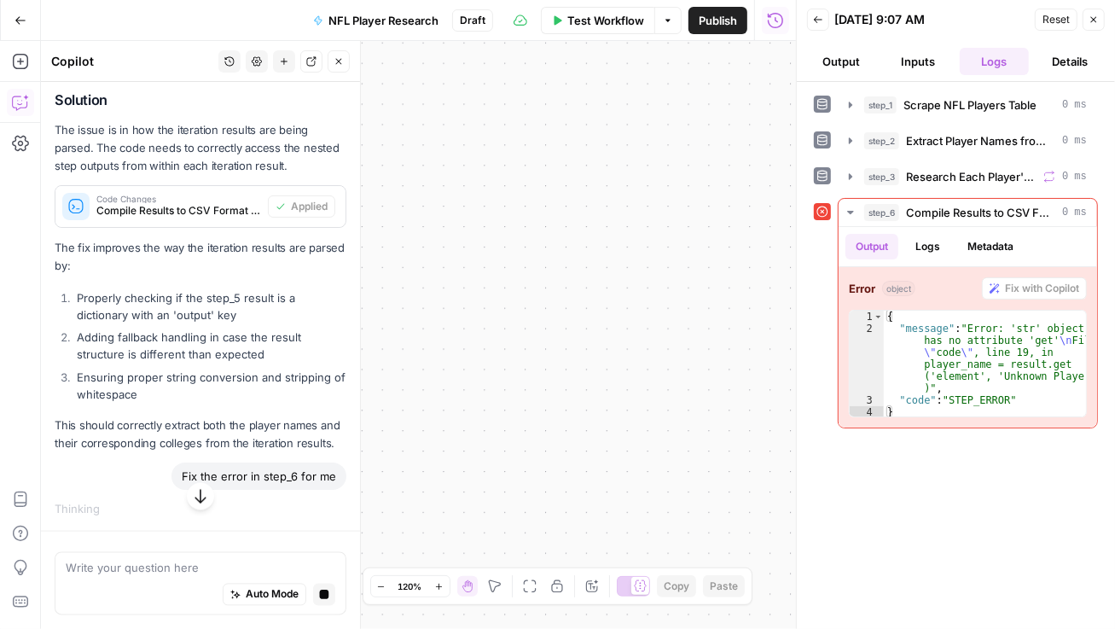
scroll to position [1935, 0]
click at [930, 247] on button "Logs" at bounding box center [927, 247] width 45 height 26
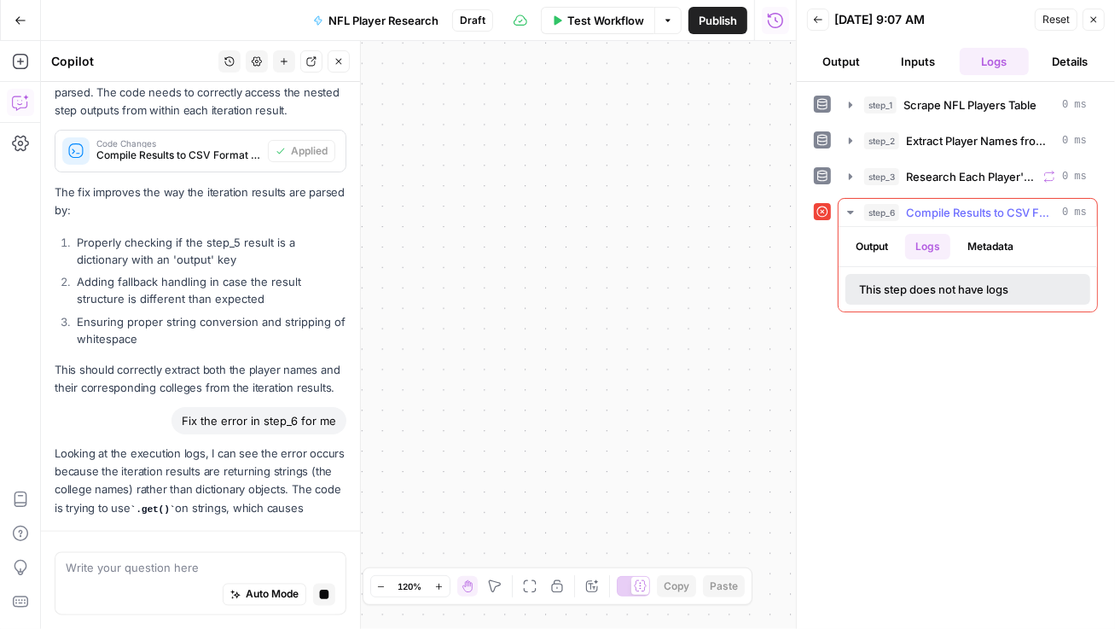
click at [865, 243] on button "Output" at bounding box center [872, 247] width 53 height 26
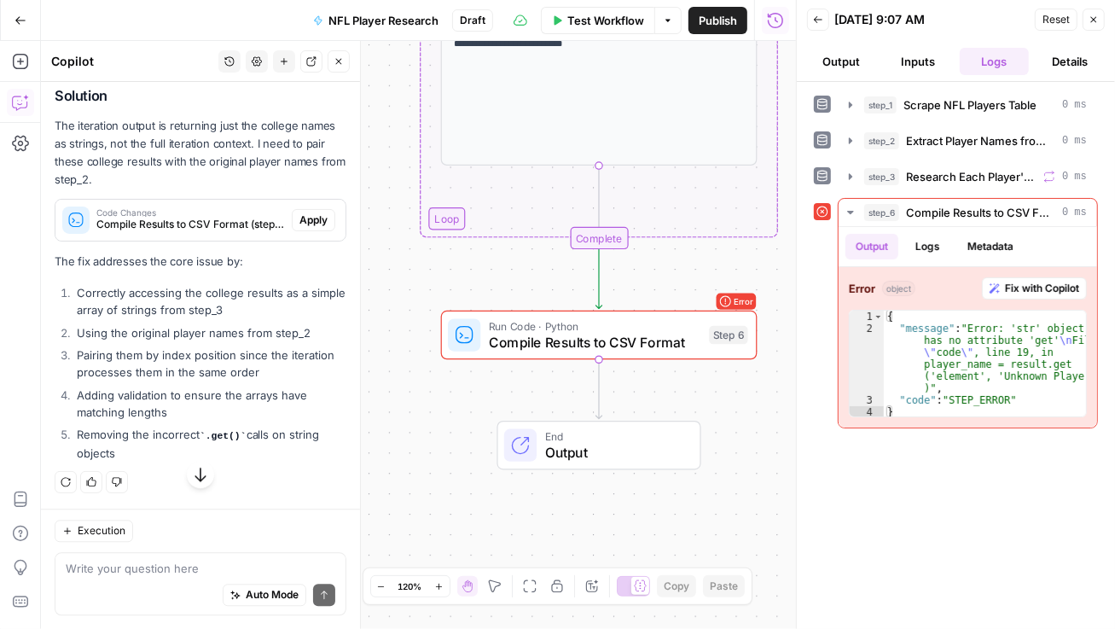
scroll to position [2513, 0]
click at [300, 223] on span "Apply" at bounding box center [314, 220] width 28 height 15
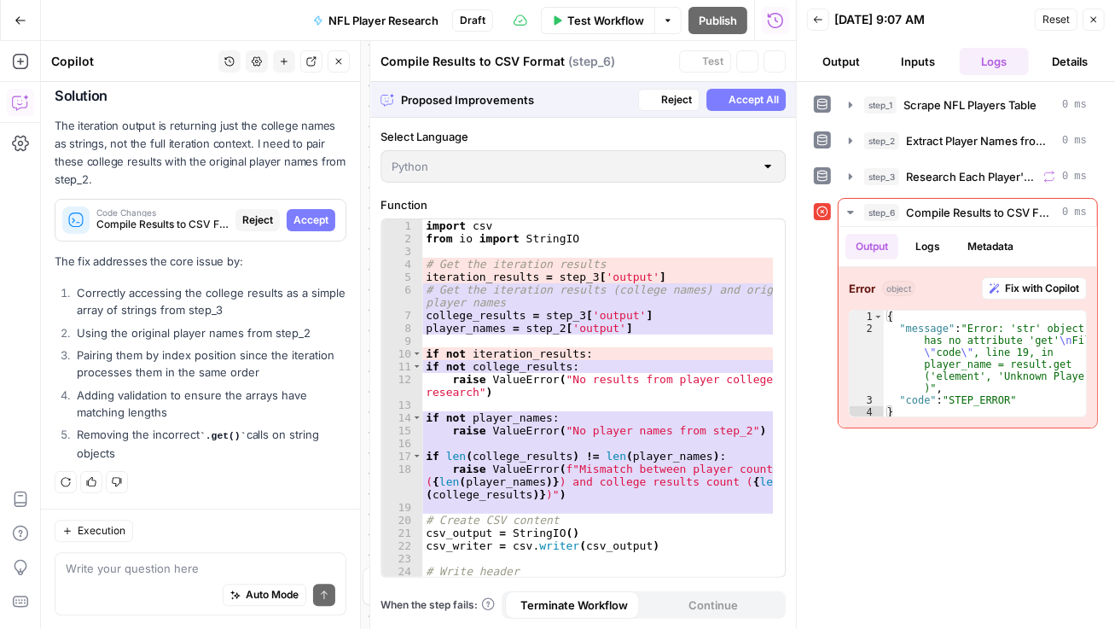
scroll to position [2459, 0]
click at [295, 213] on span "Accept" at bounding box center [311, 220] width 35 height 15
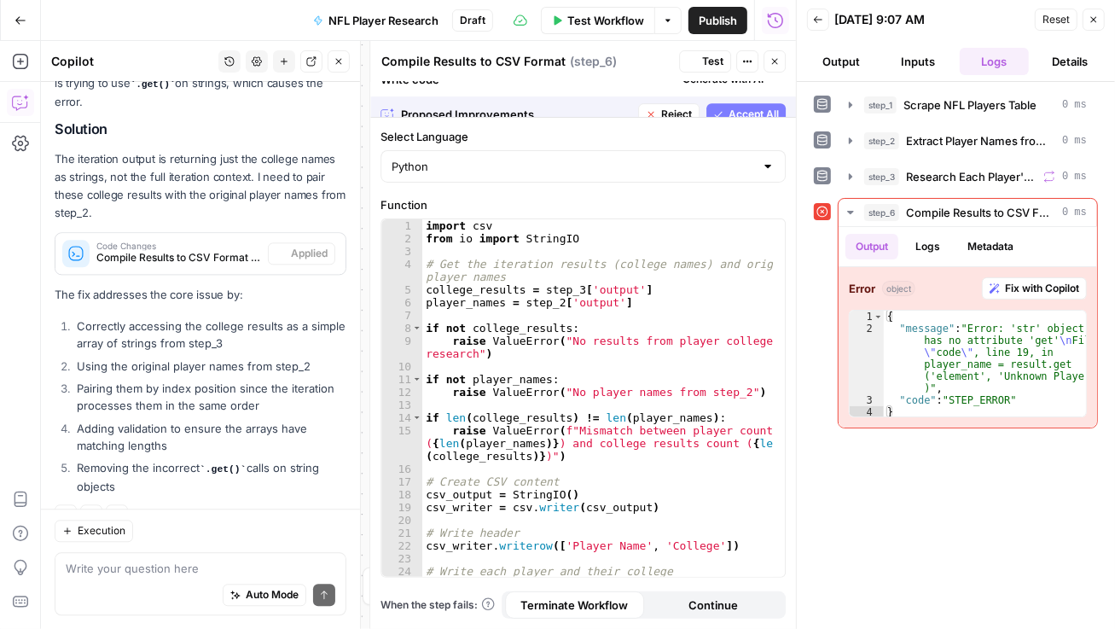
scroll to position [2541, 0]
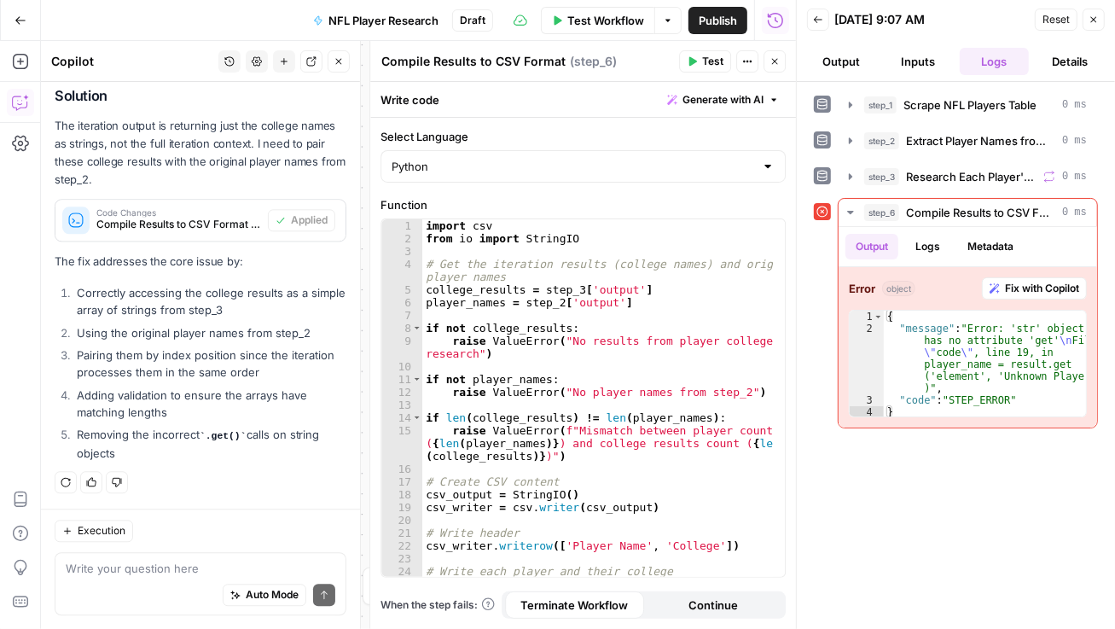
click at [703, 66] on span "Test" at bounding box center [712, 61] width 21 height 15
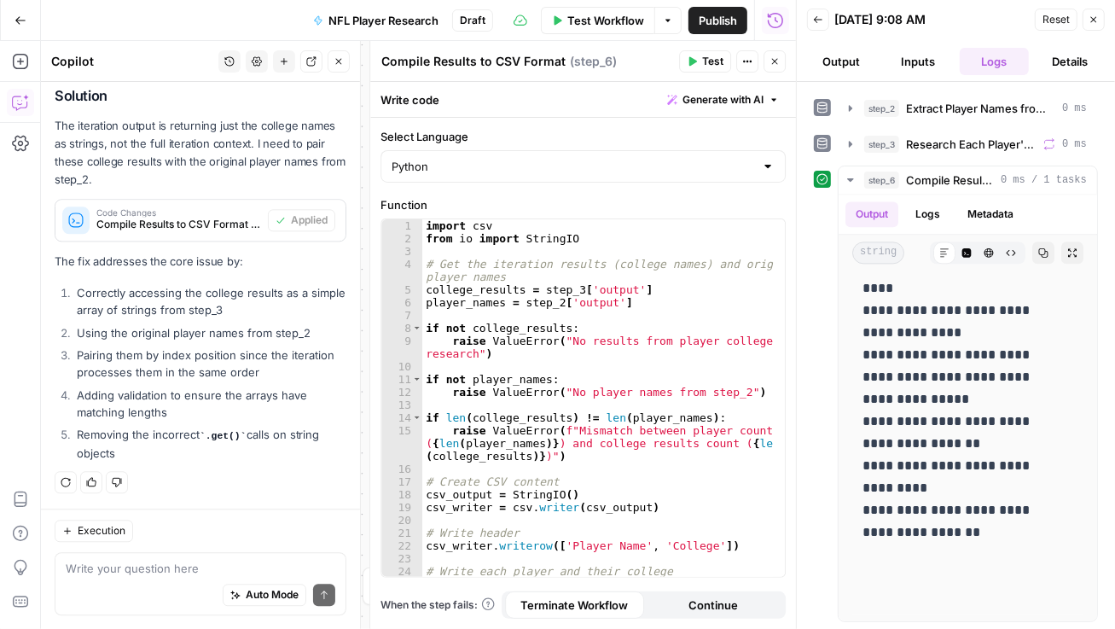
scroll to position [0, 0]
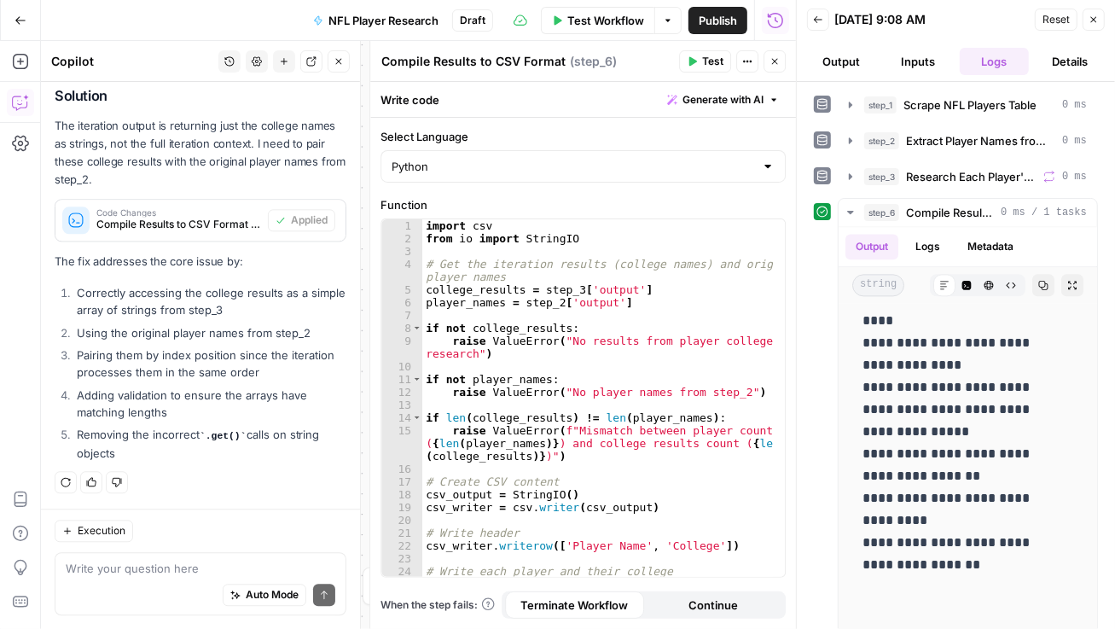
click at [841, 57] on button "Output" at bounding box center [841, 61] width 69 height 27
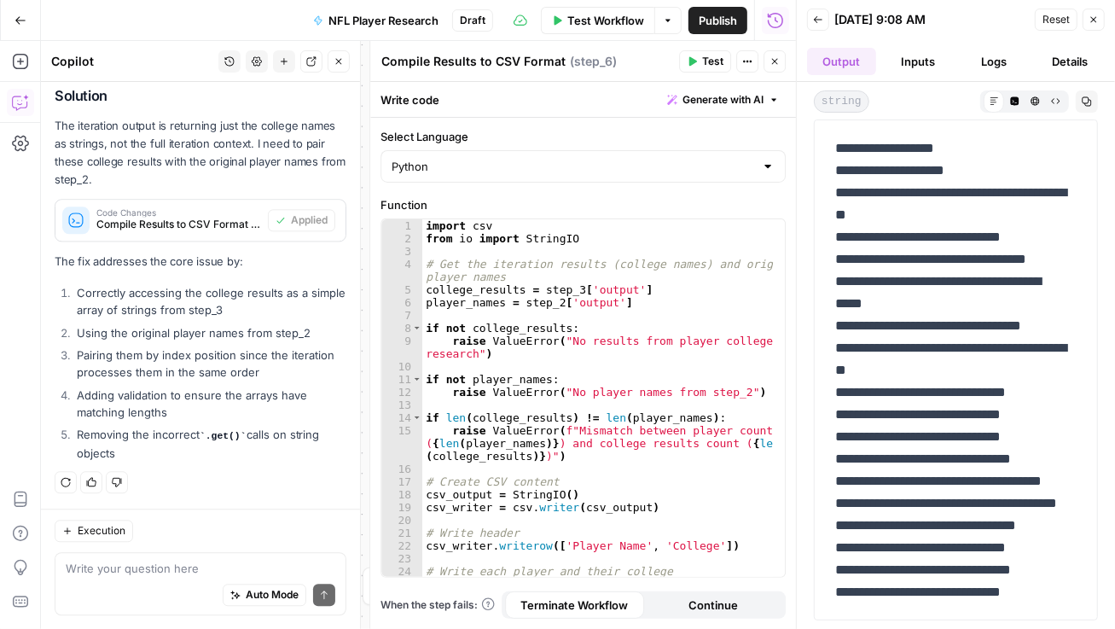
click at [819, 22] on icon "button" at bounding box center [818, 20] width 10 height 10
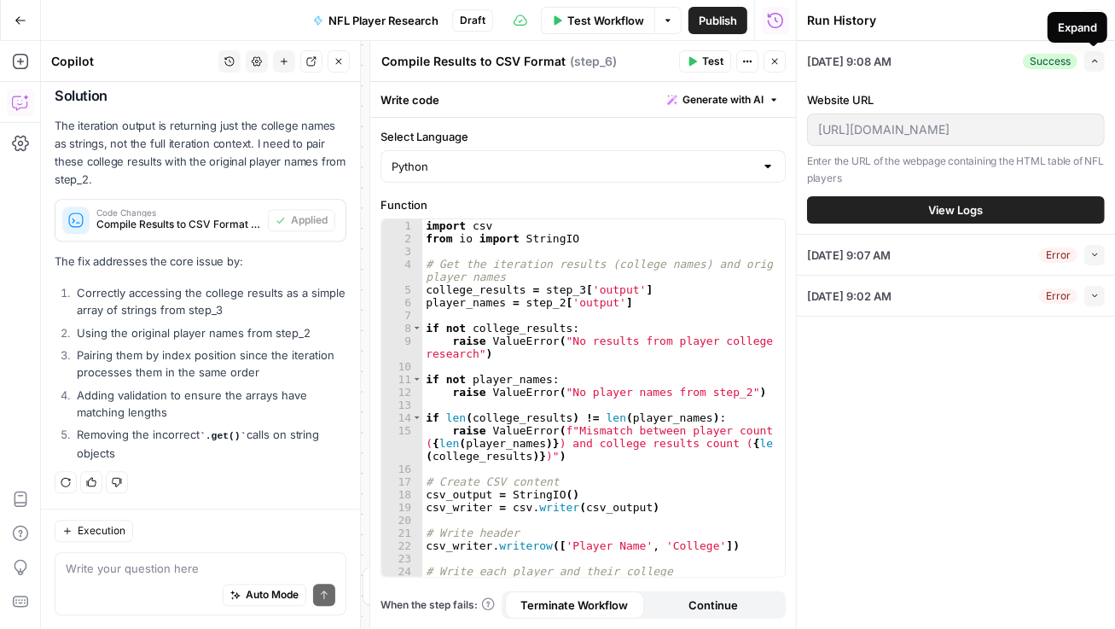
click at [1045, 26] on div "Expand" at bounding box center [1077, 27] width 39 height 17
click at [1045, 15] on icon "button" at bounding box center [1094, 20] width 10 height 10
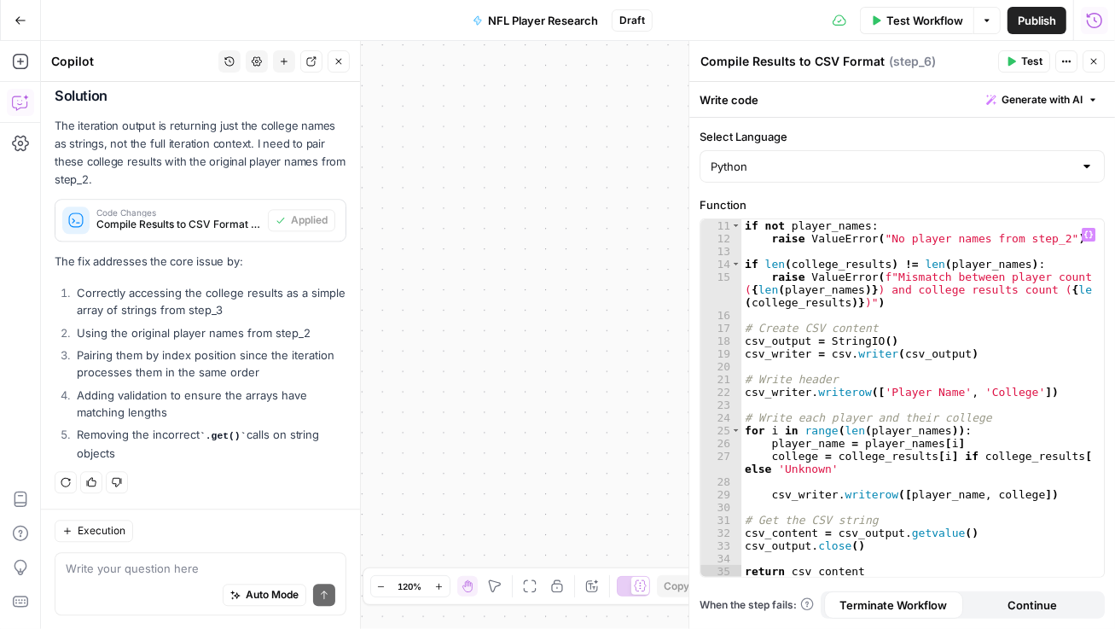
scroll to position [154, 0]
click at [1045, 591] on button "Continue" at bounding box center [1033, 604] width 139 height 27
click at [915, 591] on span "Terminate Workflow" at bounding box center [895, 605] width 108 height 17
click at [1045, 60] on icon "button" at bounding box center [1094, 61] width 10 height 10
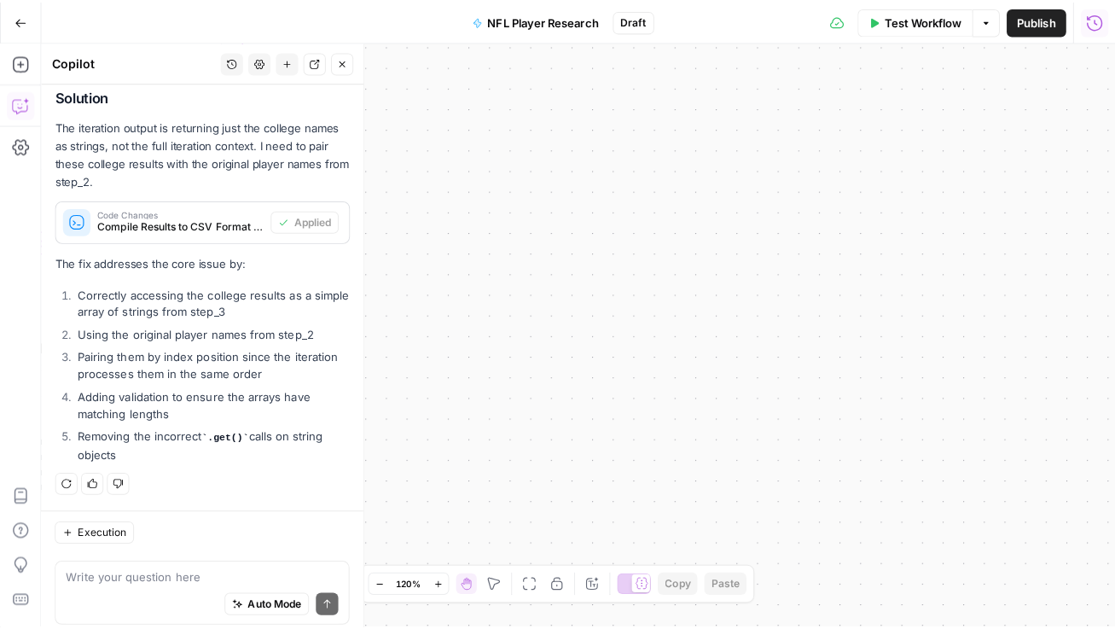
scroll to position [2541, 0]
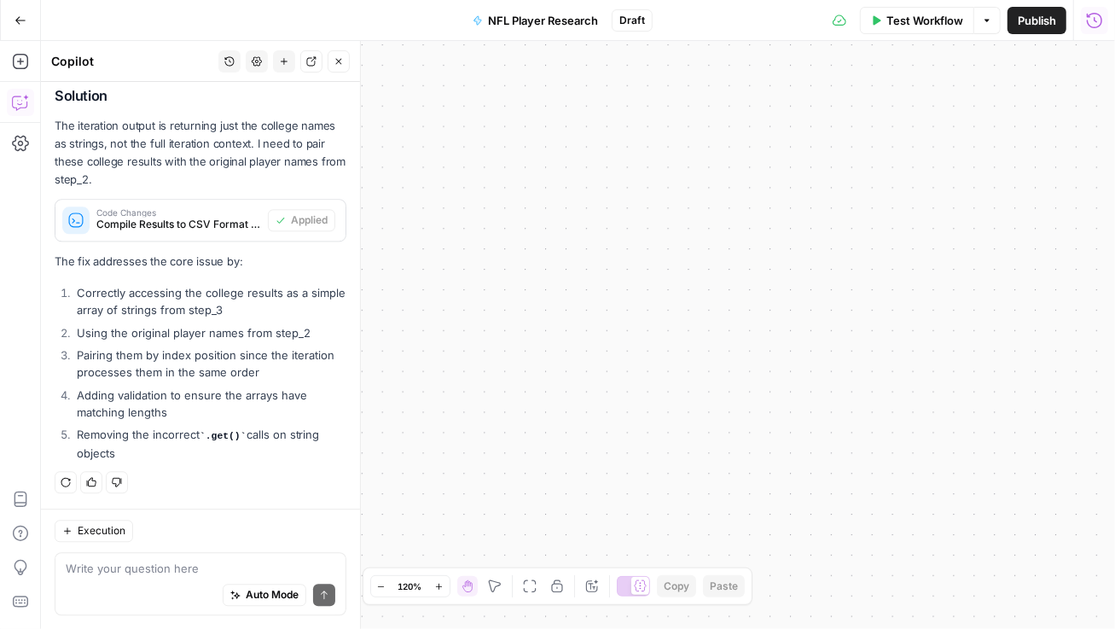
click at [892, 23] on span "Test Workflow" at bounding box center [925, 20] width 77 height 17
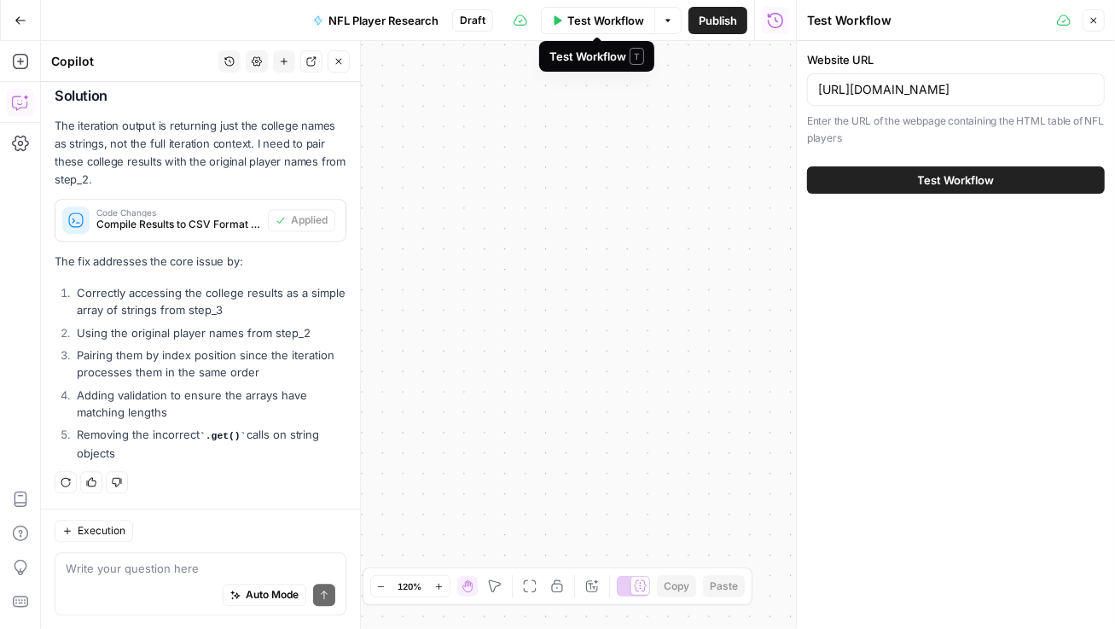
click at [672, 19] on icon "button" at bounding box center [668, 20] width 10 height 10
click at [620, 87] on span "View Last Test" at bounding box center [620, 83] width 75 height 17
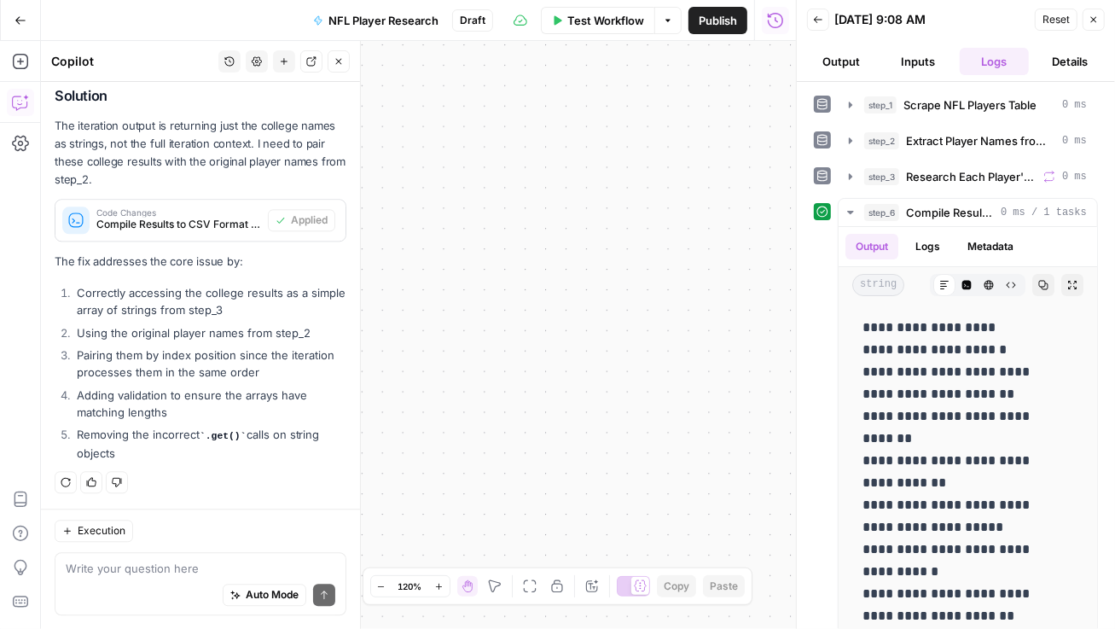
click at [813, 15] on icon "button" at bounding box center [818, 20] width 10 height 10
